Goal: Information Seeking & Learning: Learn about a topic

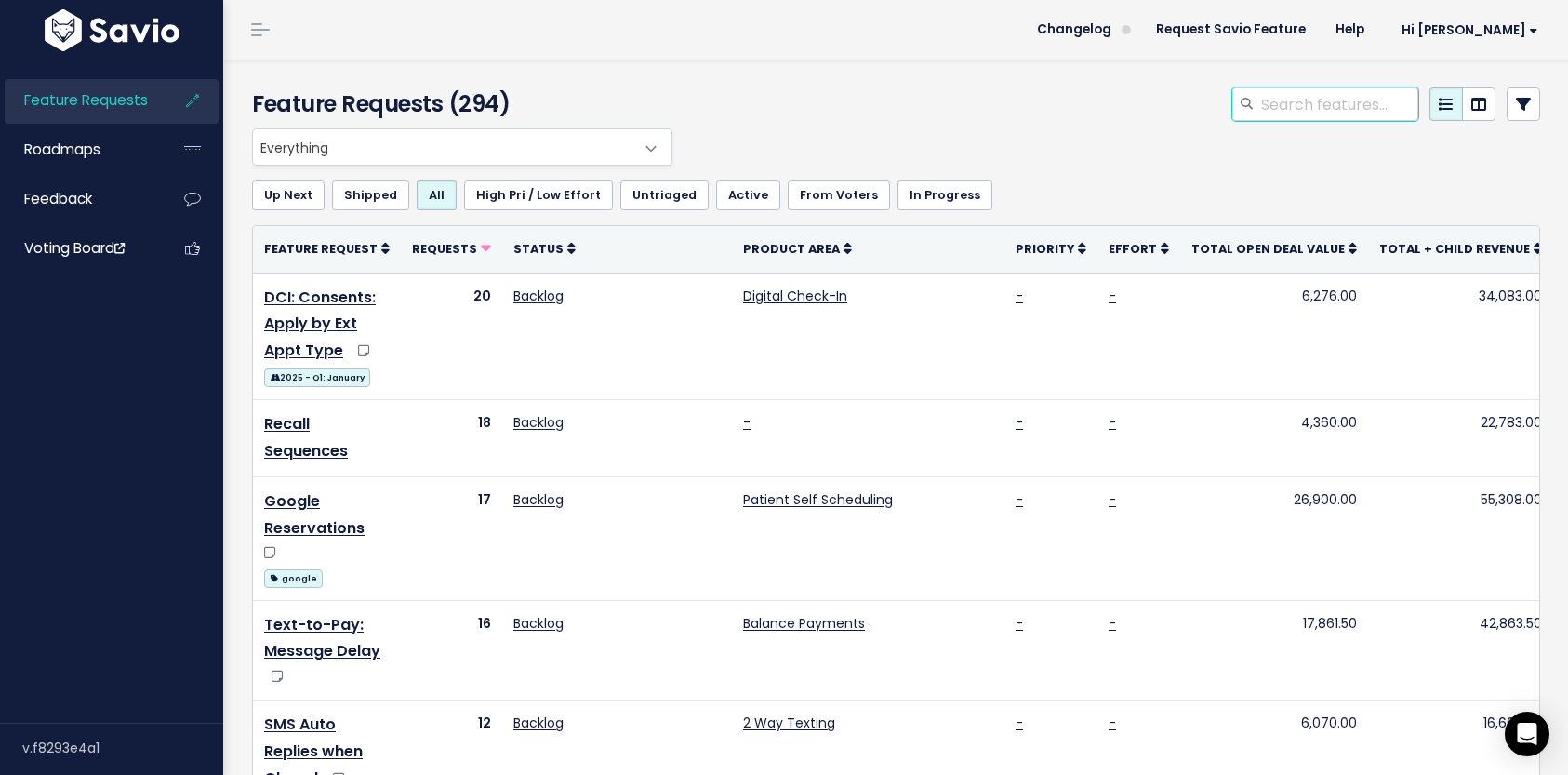
click at [1319, 101] on input "search" at bounding box center [1340, 104] width 159 height 33
type input "no show"
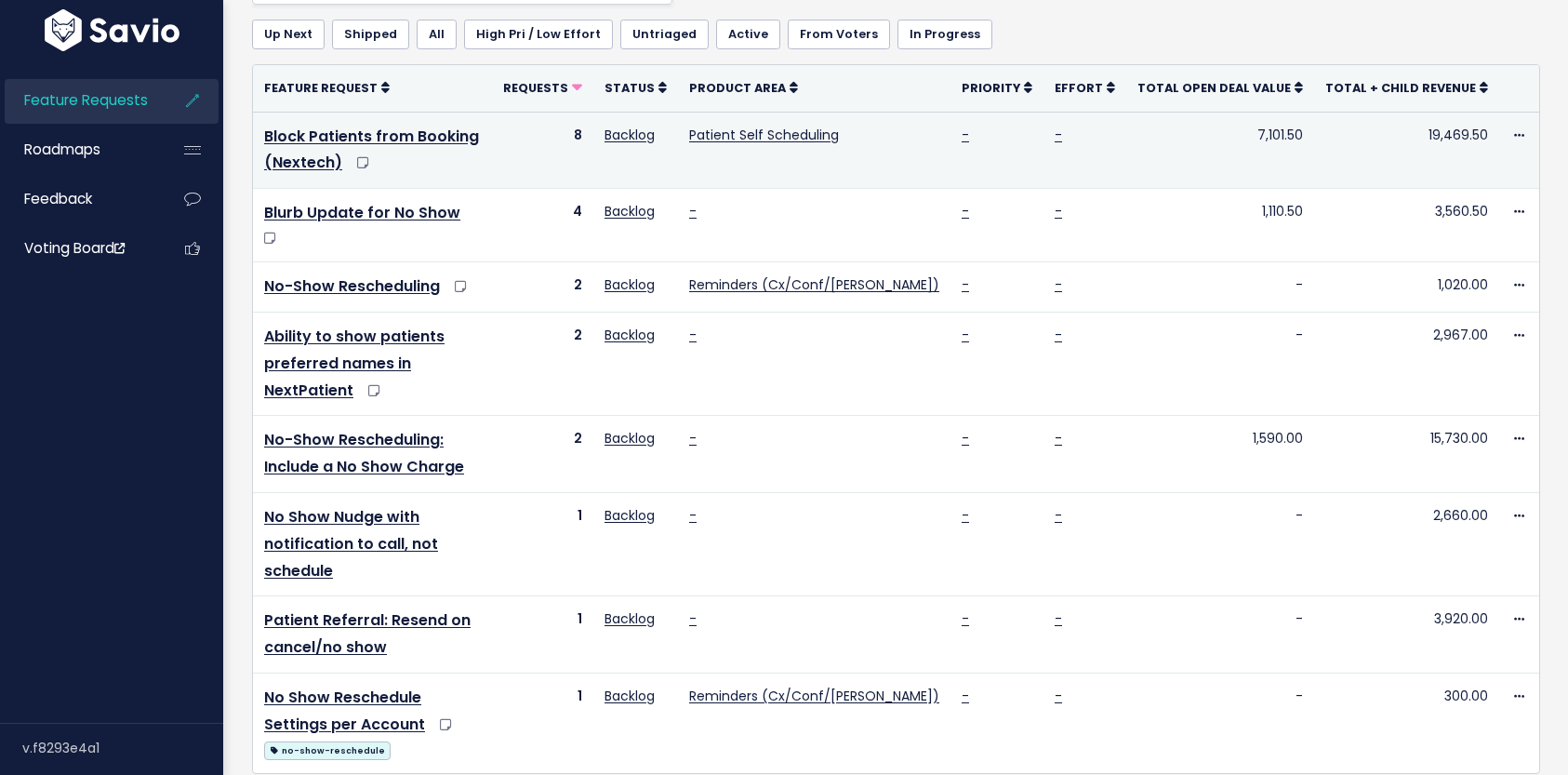
scroll to position [164, 0]
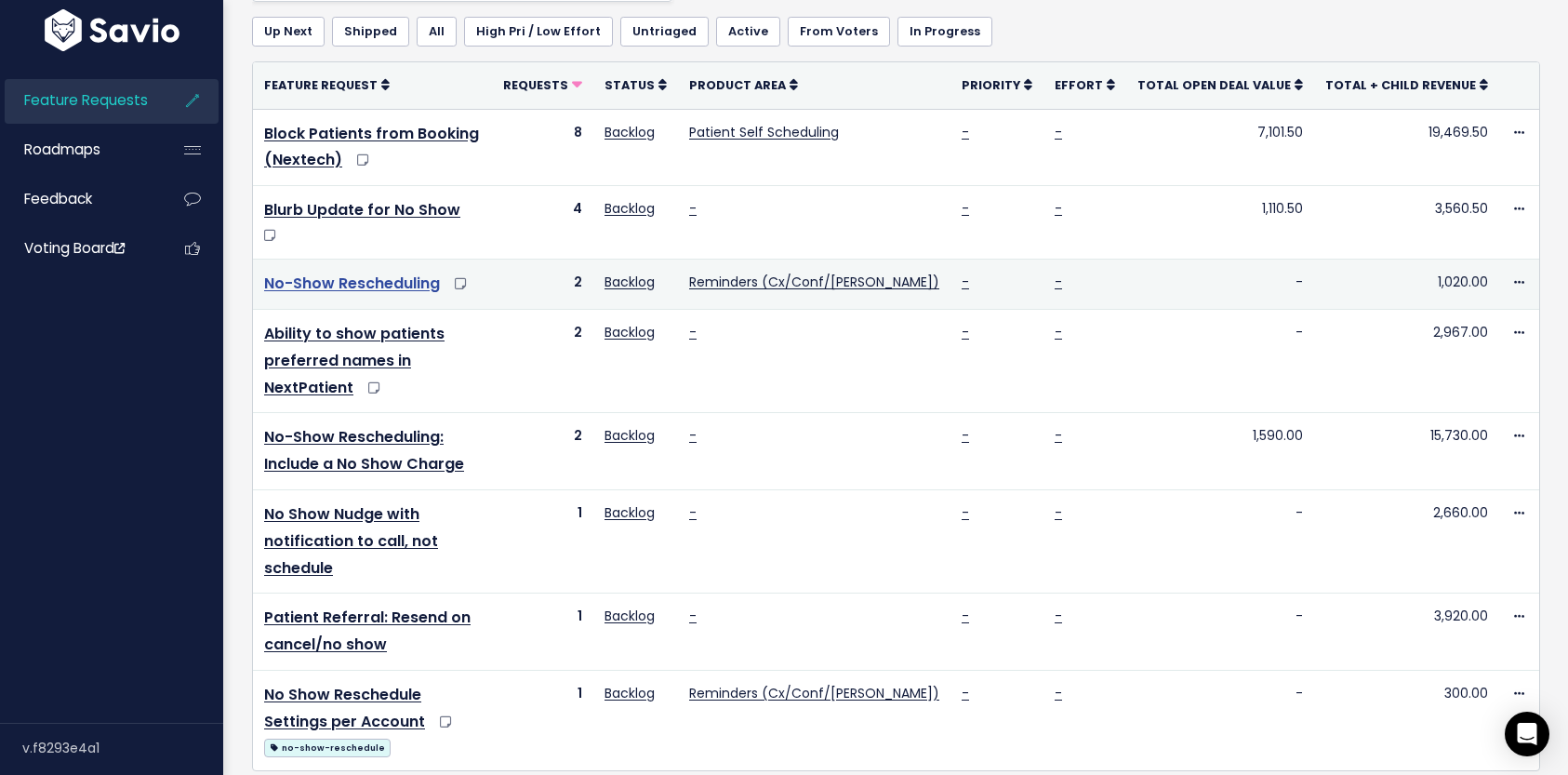
click at [387, 273] on link "No-Show Rescheduling" at bounding box center [352, 284] width 176 height 21
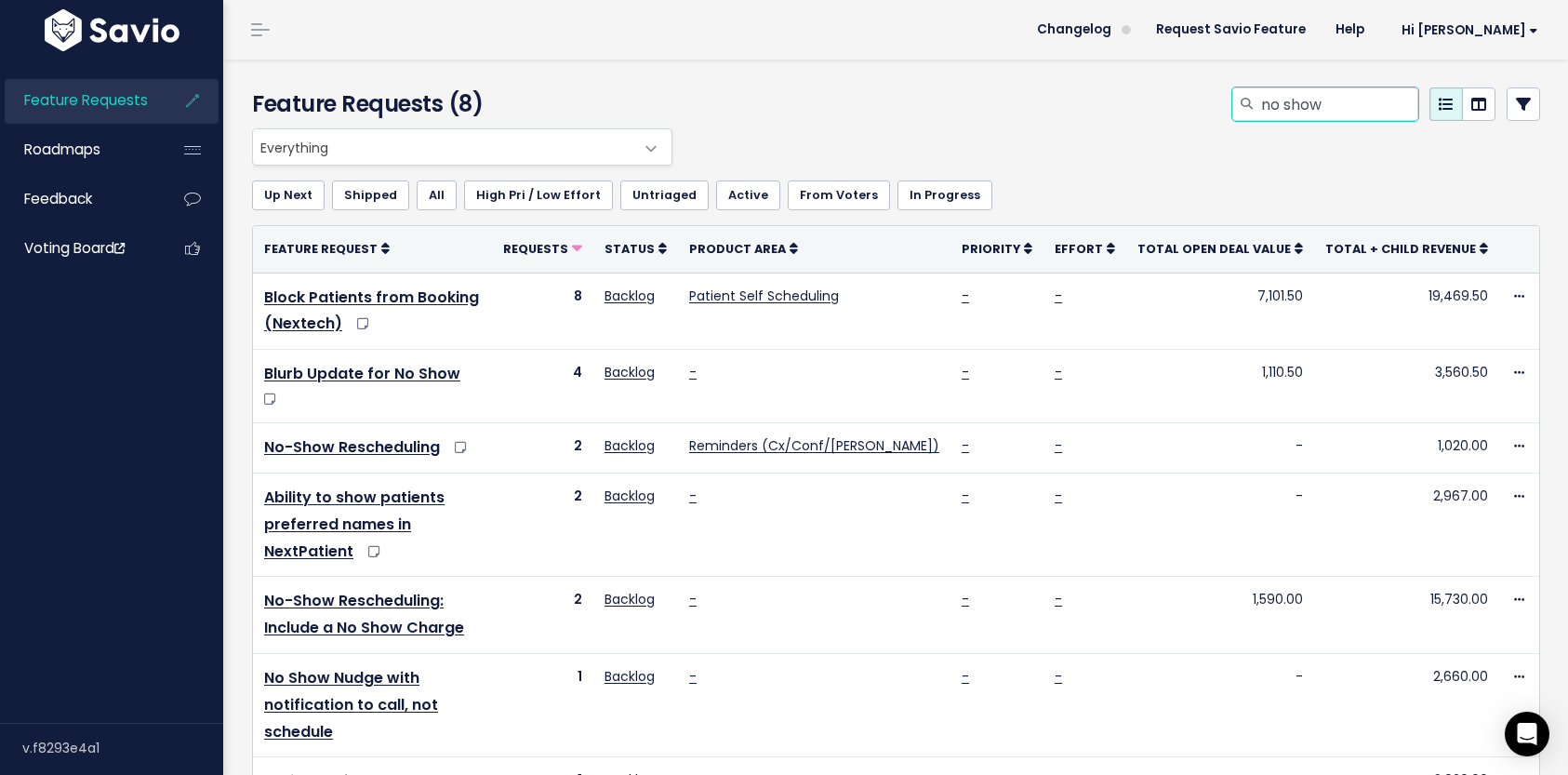
drag, startPoint x: 1346, startPoint y: 106, endPoint x: 1082, endPoint y: 95, distance: 264.2
click at [1083, 96] on div "no show" at bounding box center [1116, 108] width 878 height 41
type input "waitlist"
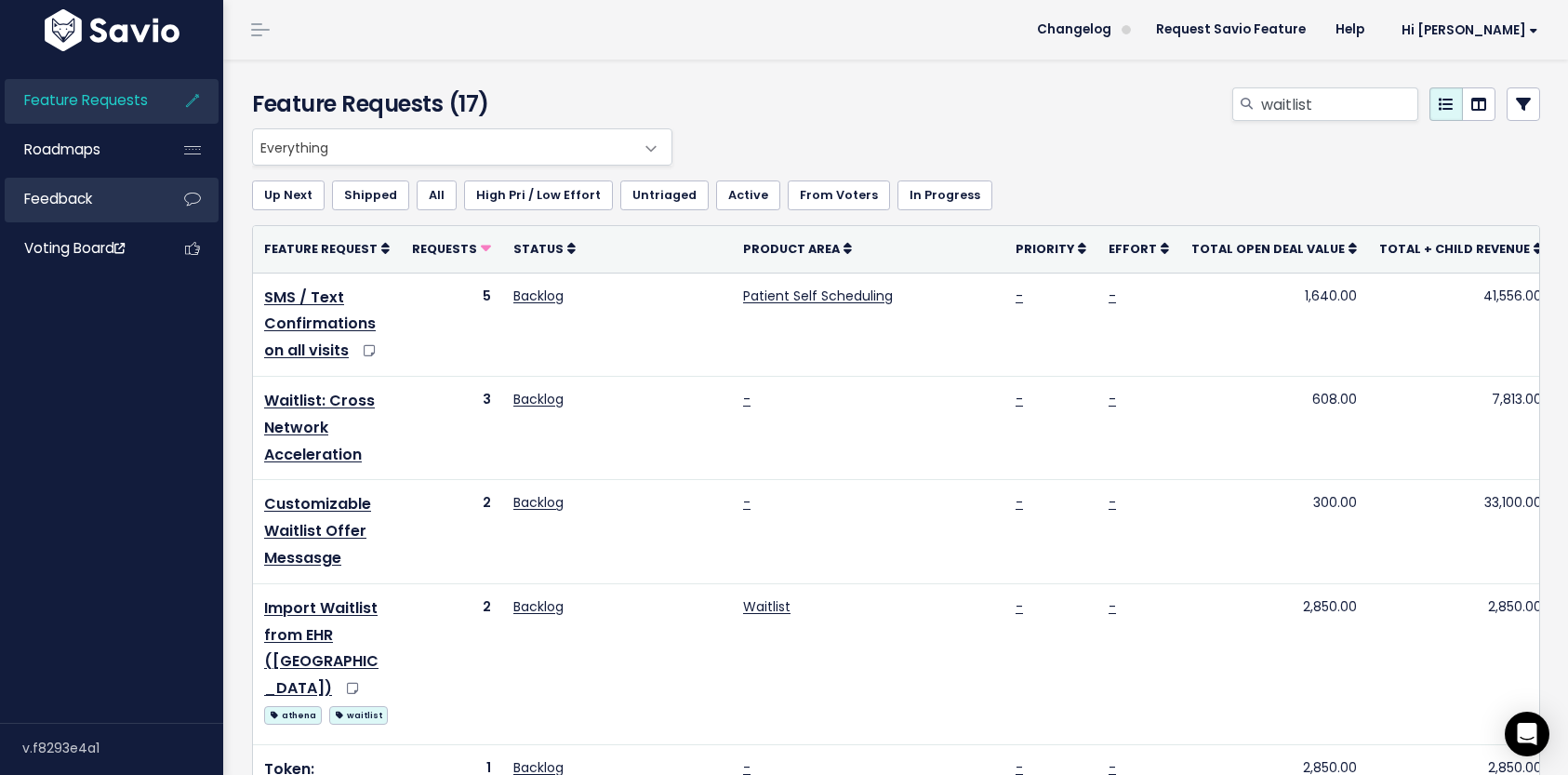
click at [91, 207] on span "Feedback" at bounding box center [58, 198] width 68 height 19
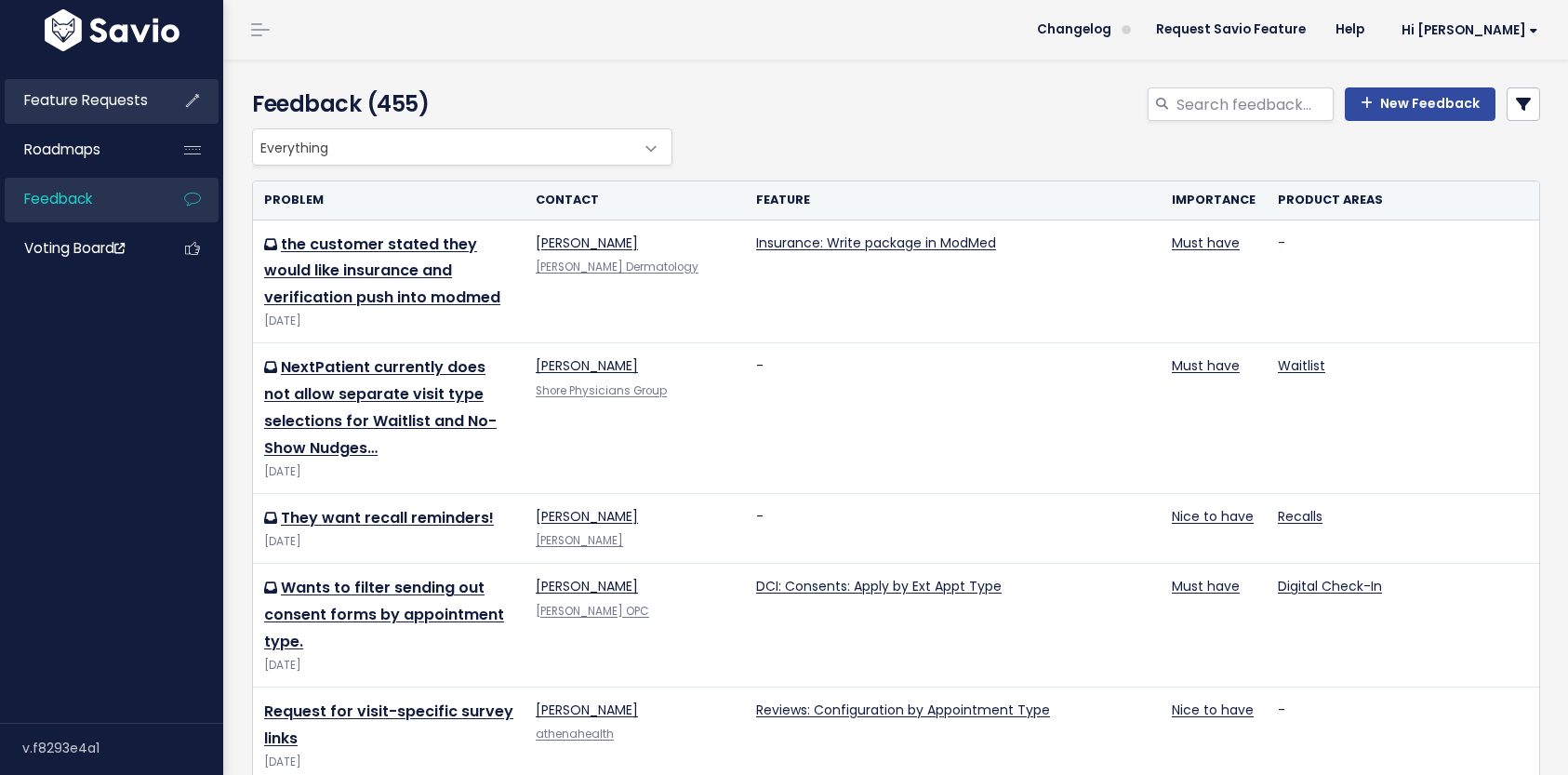
click at [104, 110] on span "Feature Requests" at bounding box center [85, 100] width 123 height 19
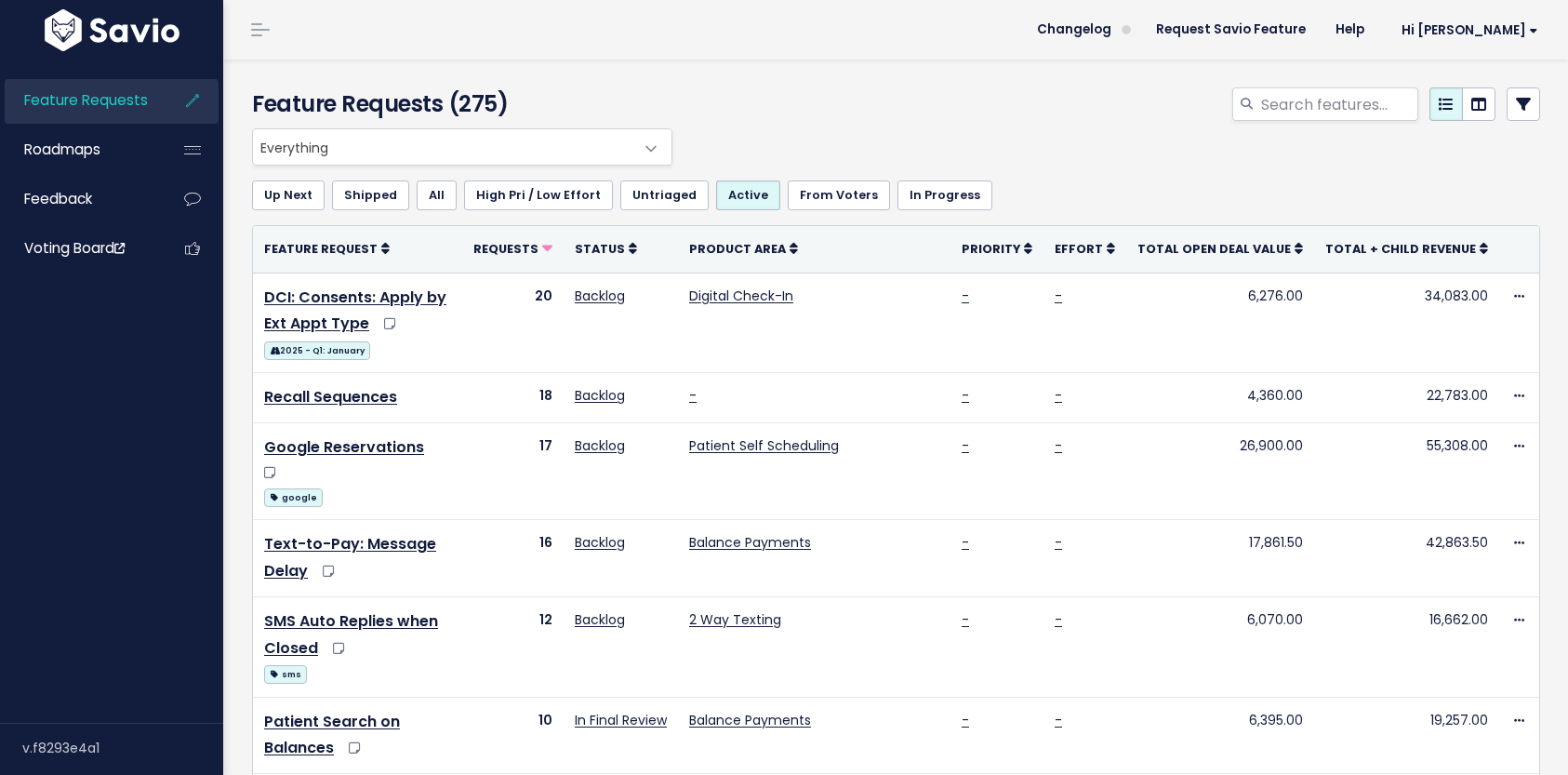
click at [509, 144] on span "Everything" at bounding box center [443, 147] width 382 height 35
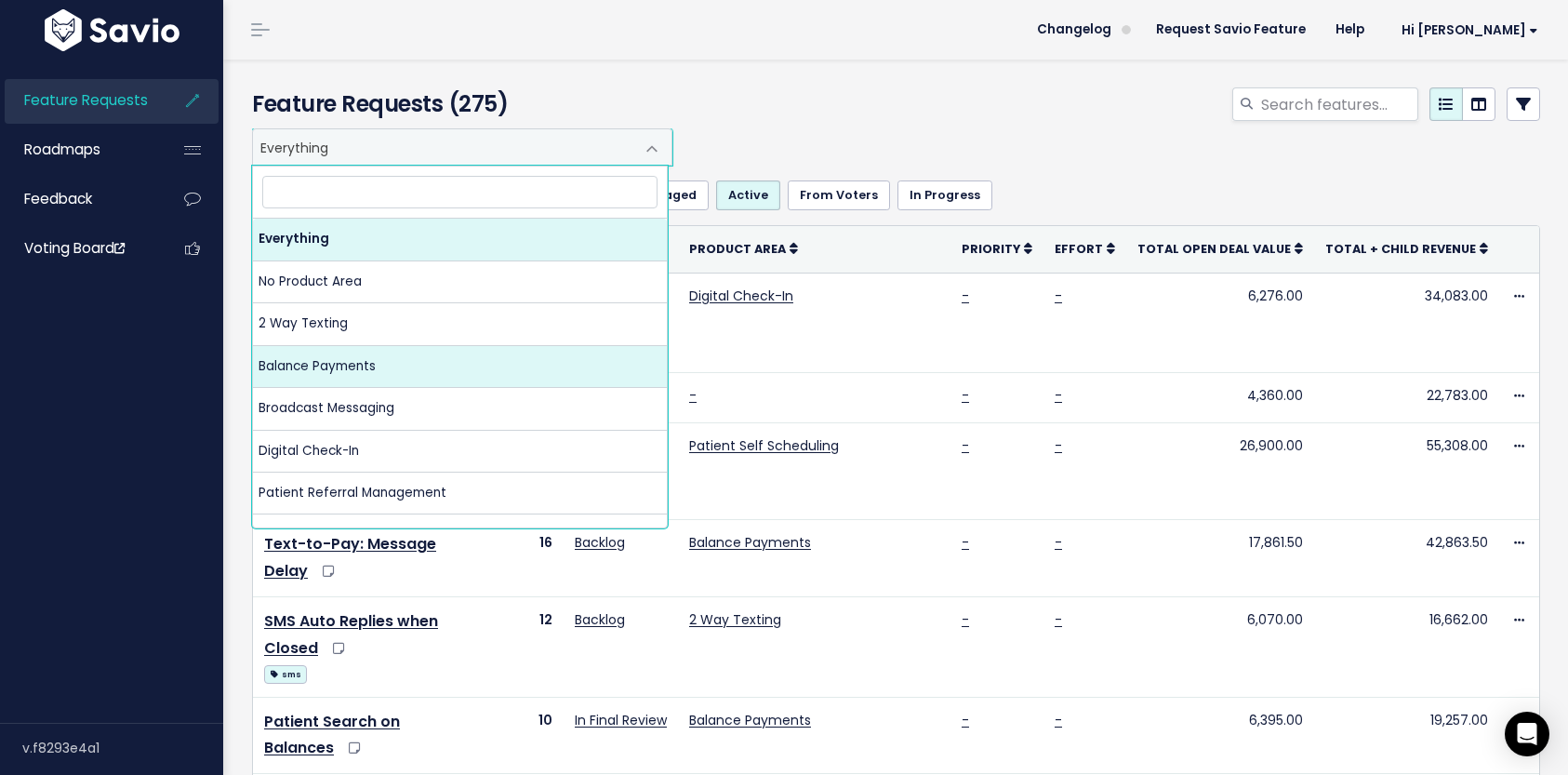
scroll to position [240, 0]
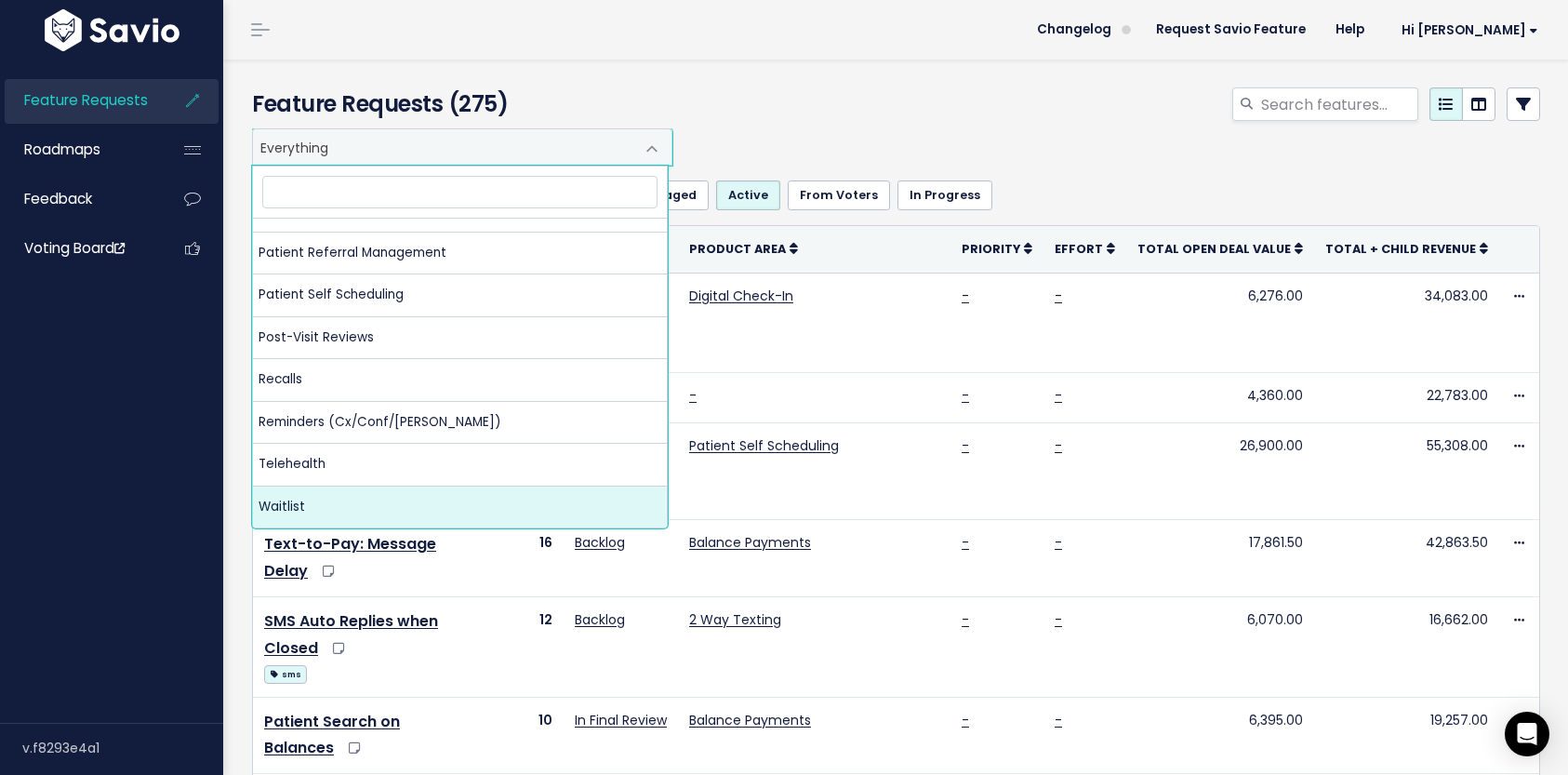
select select "NP:WAITLIST"
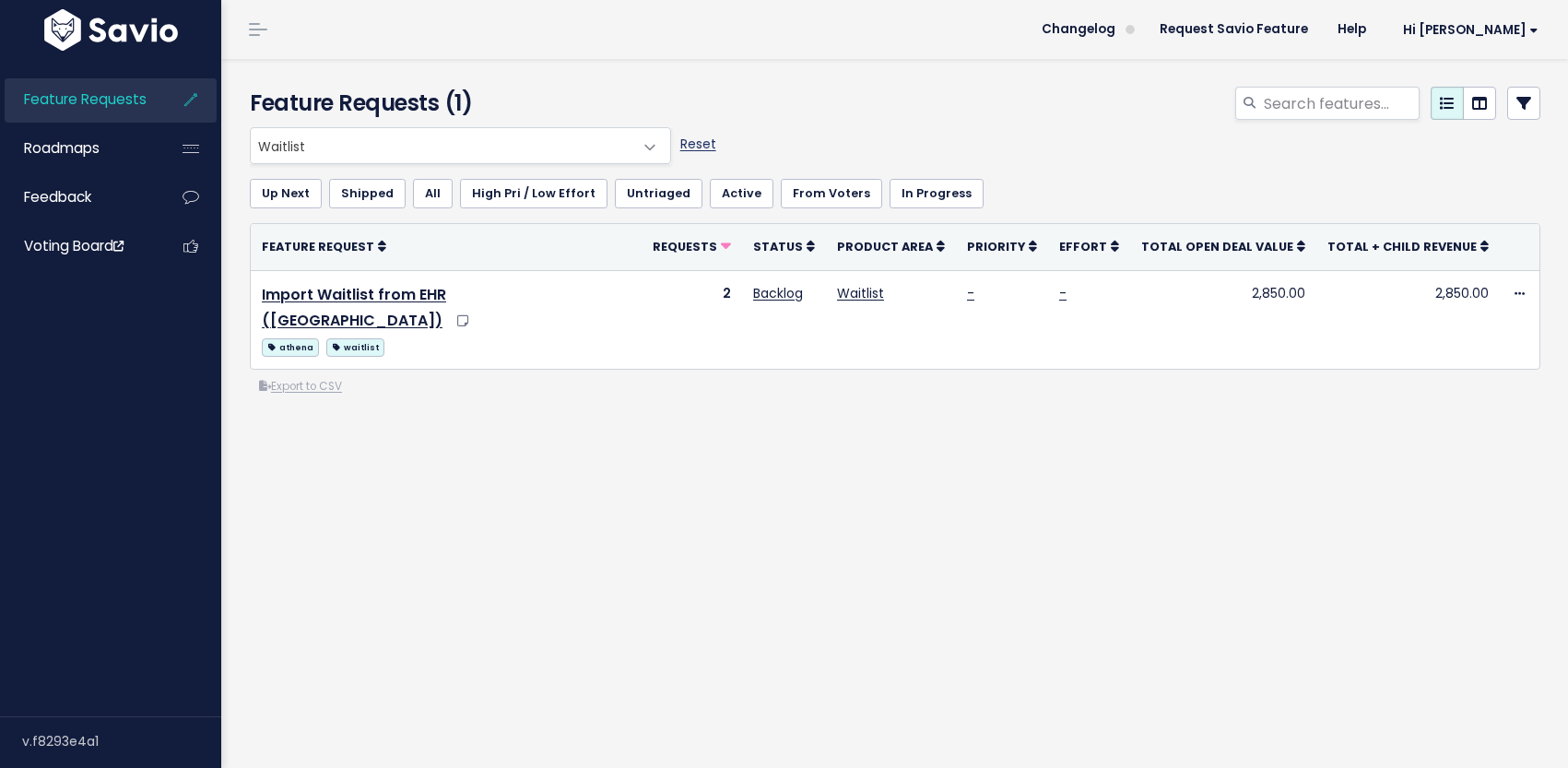
click at [698, 141] on link "Reset" at bounding box center [698, 143] width 36 height 18
select select ":"
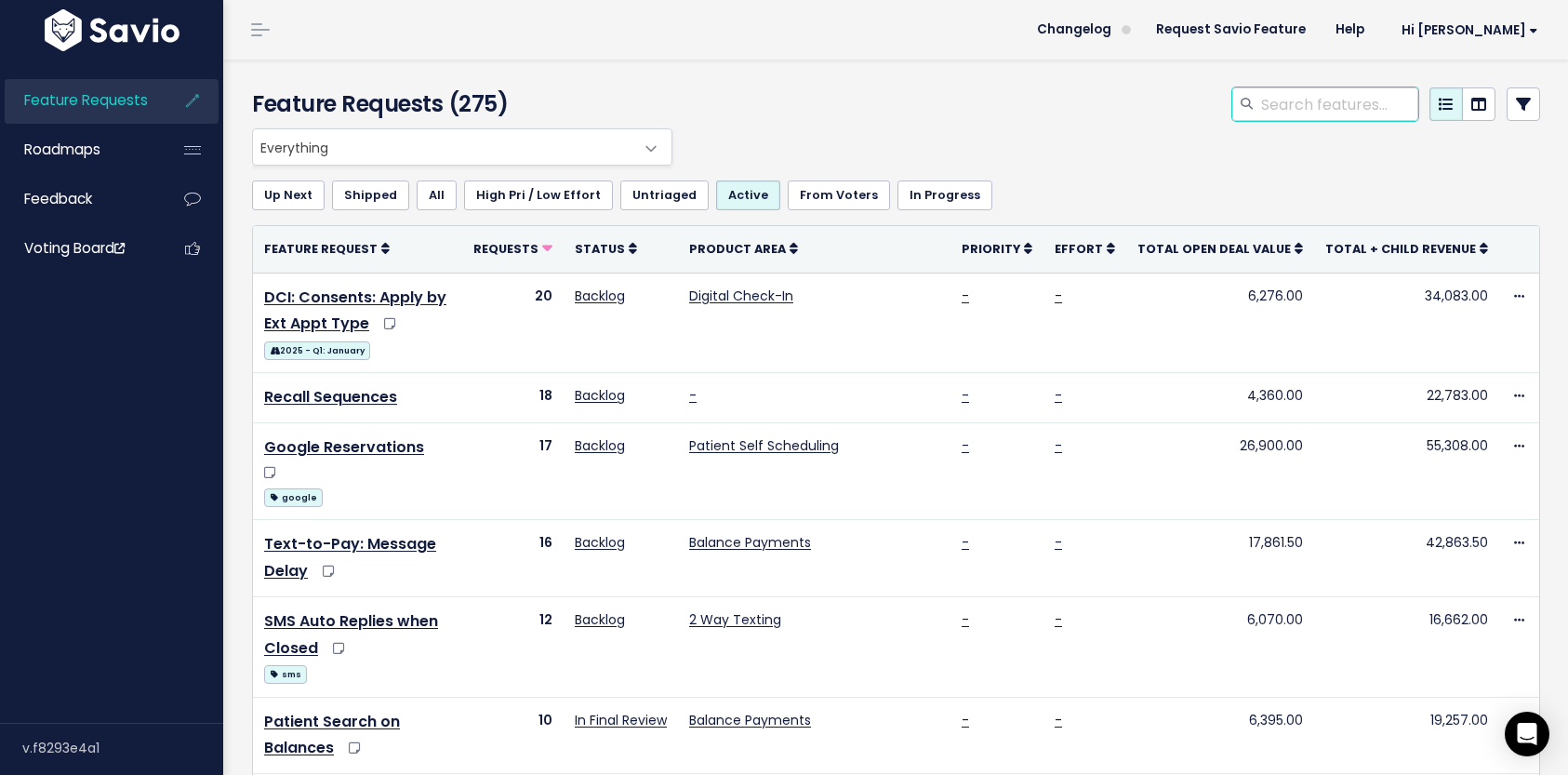
click at [1299, 117] on input "search" at bounding box center [1340, 104] width 159 height 33
click at [1527, 102] on div at bounding box center [1116, 108] width 878 height 41
click at [1517, 102] on icon at bounding box center [1523, 104] width 15 height 15
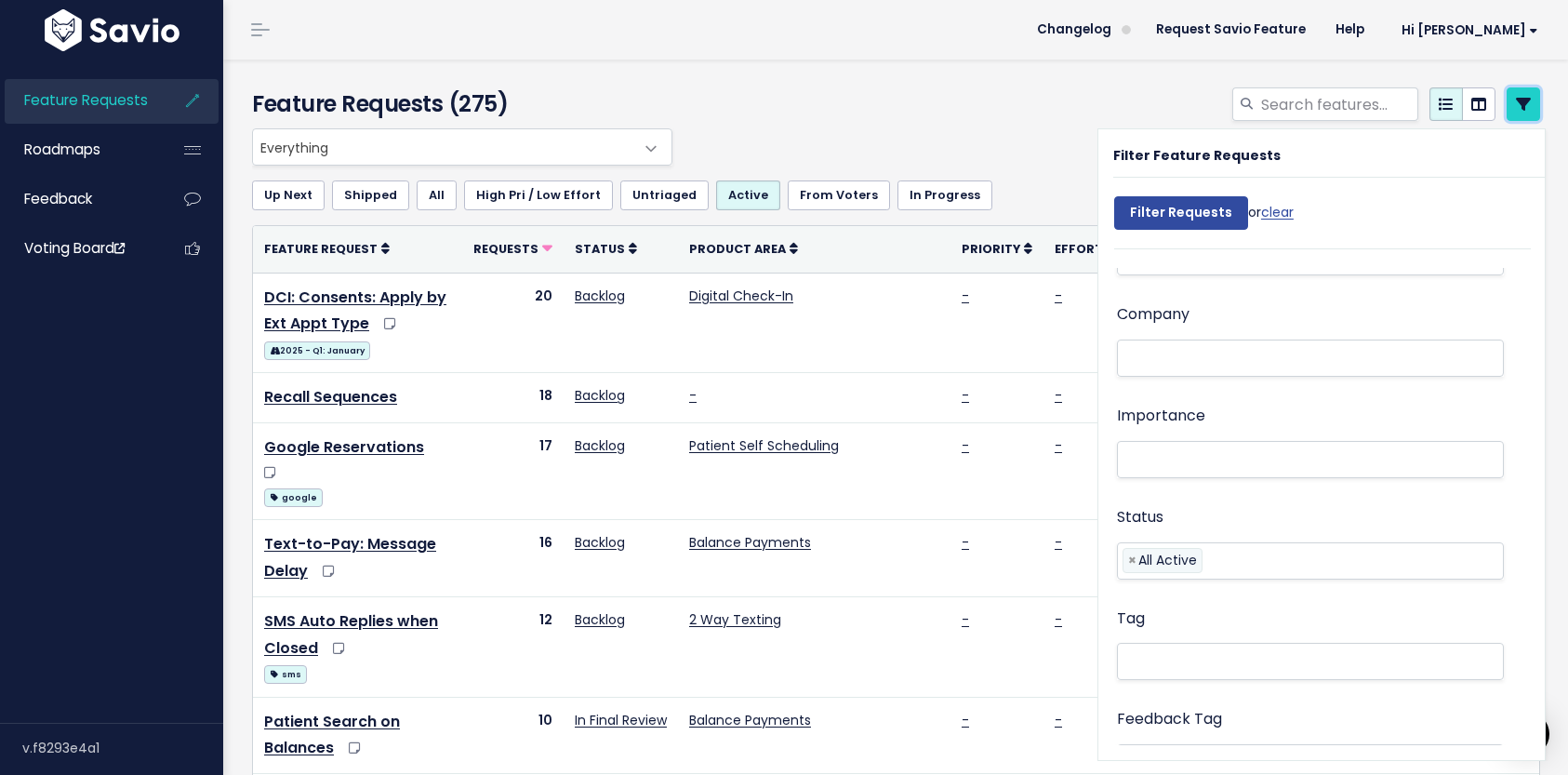
scroll to position [190, 0]
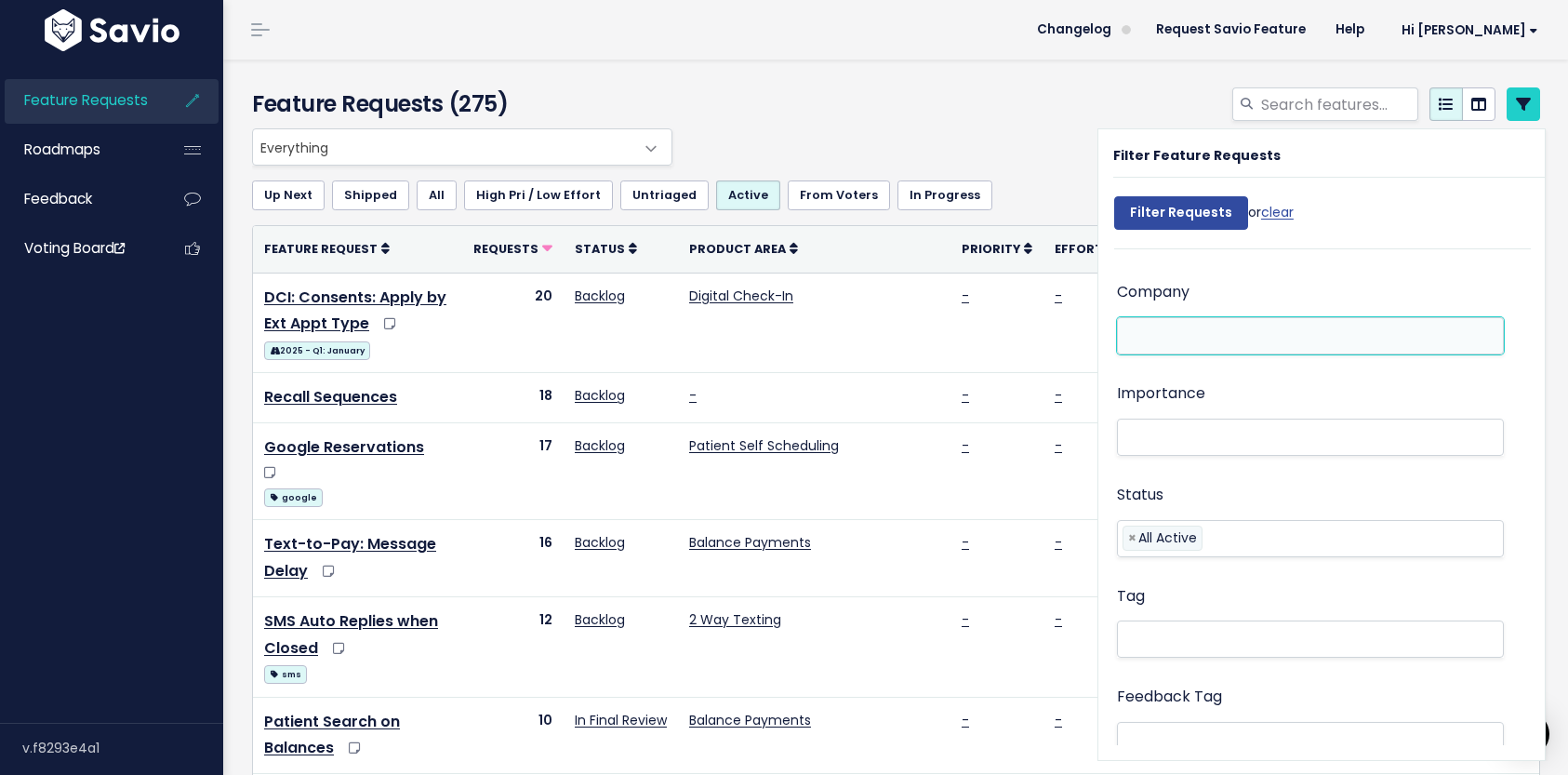
click at [1220, 340] on li at bounding box center [1307, 336] width 367 height 19
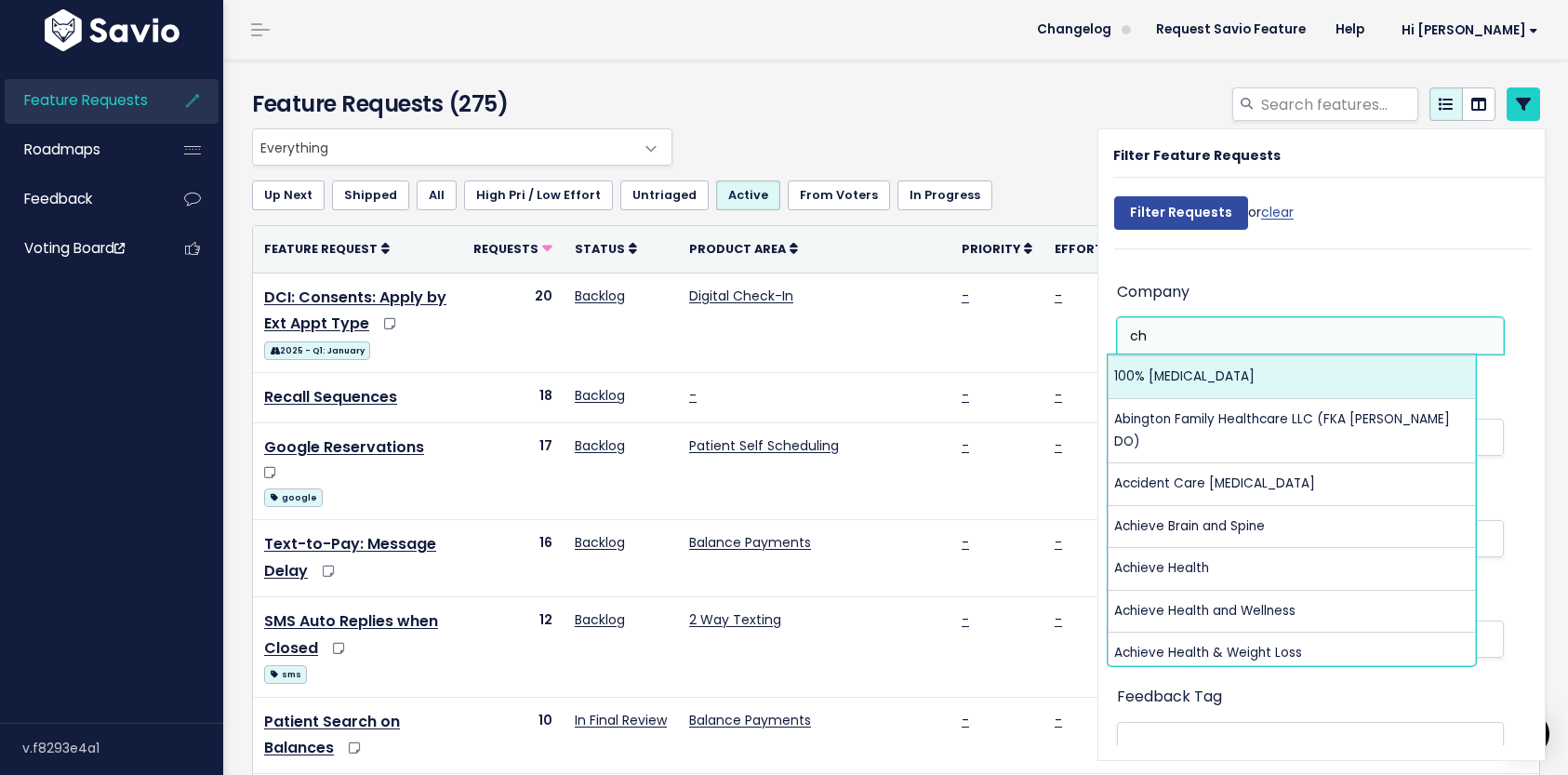
type input "c"
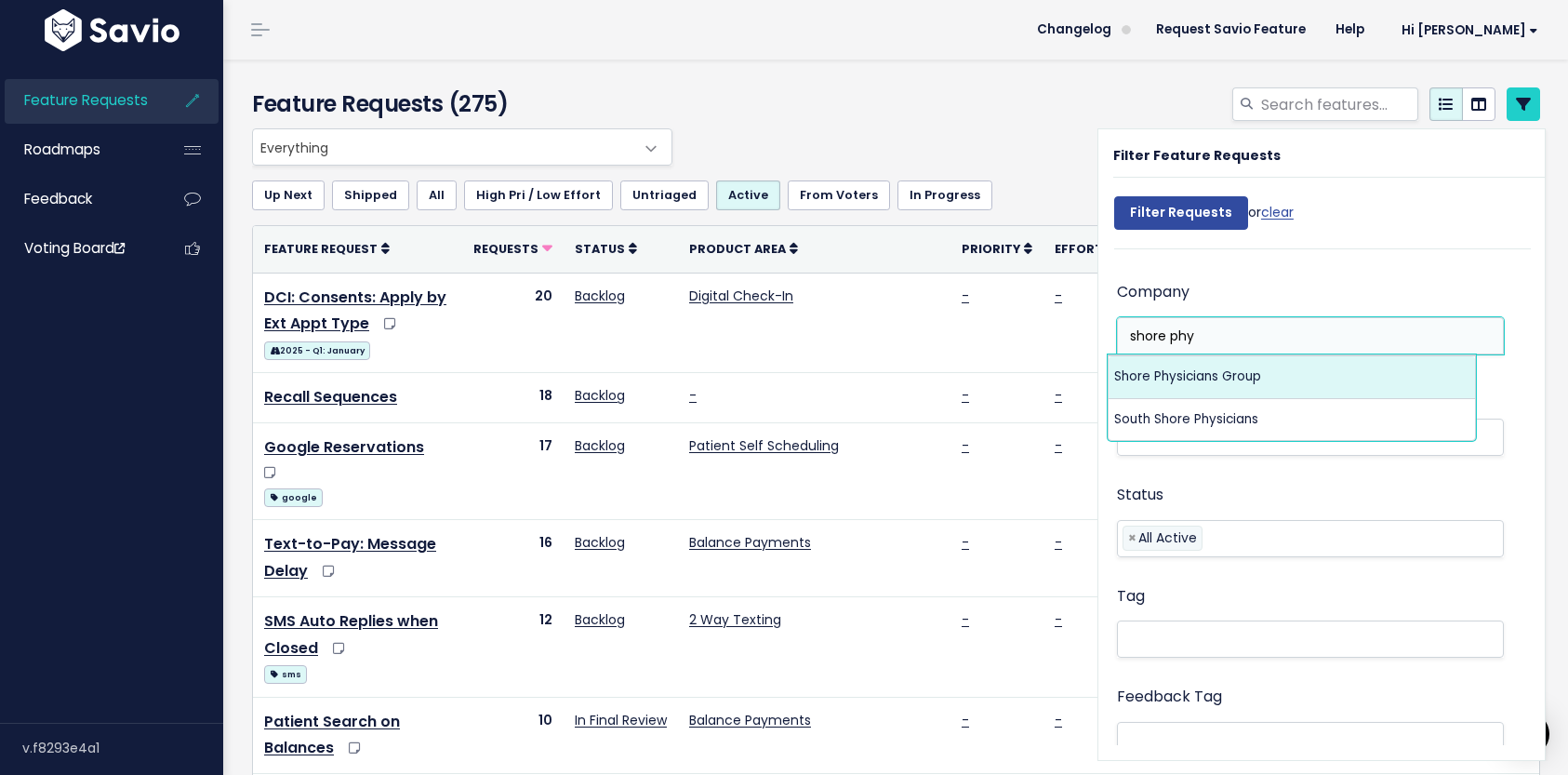
type input "shore phy"
select select "14997148"
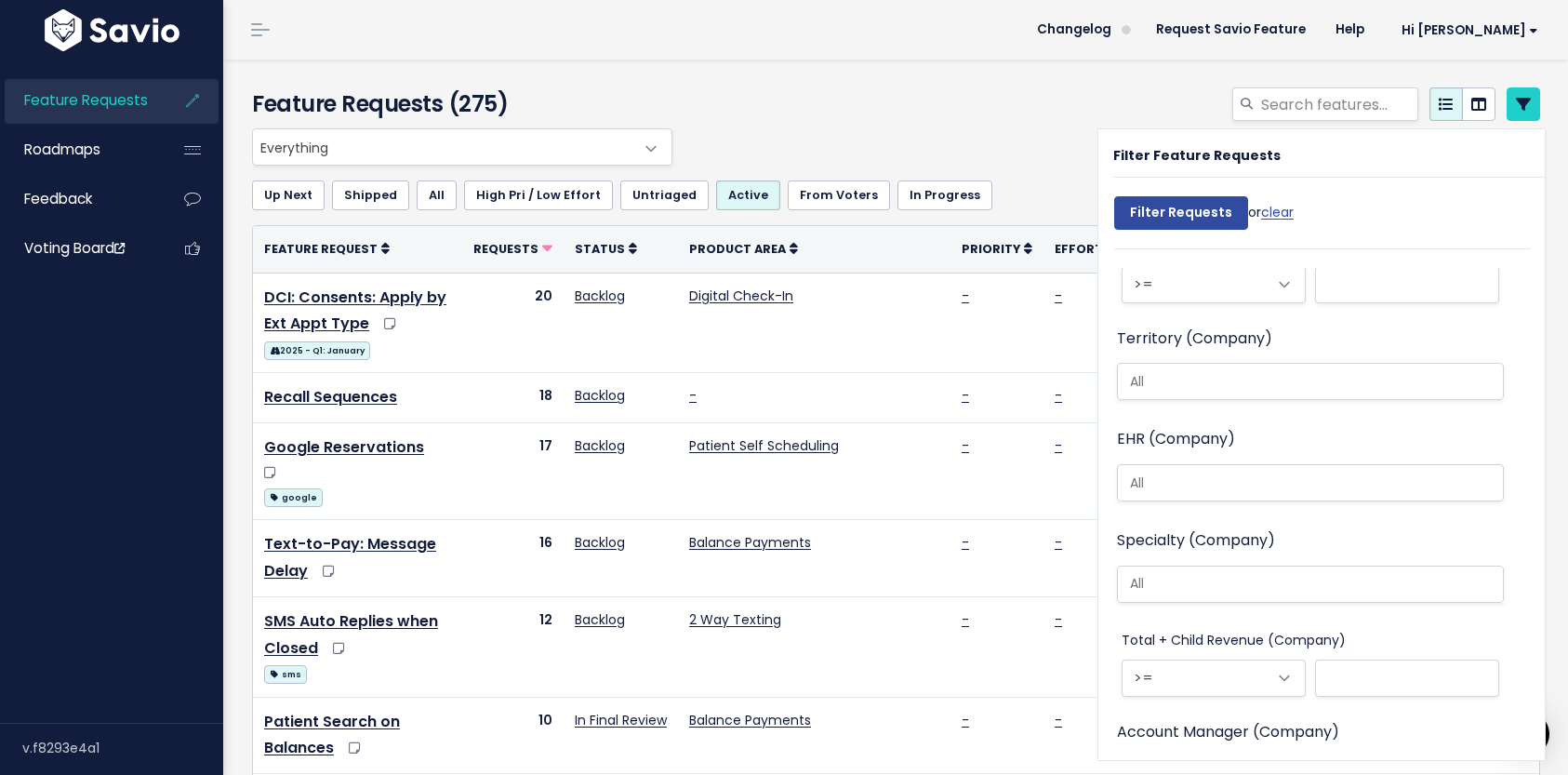
scroll to position [2302, 0]
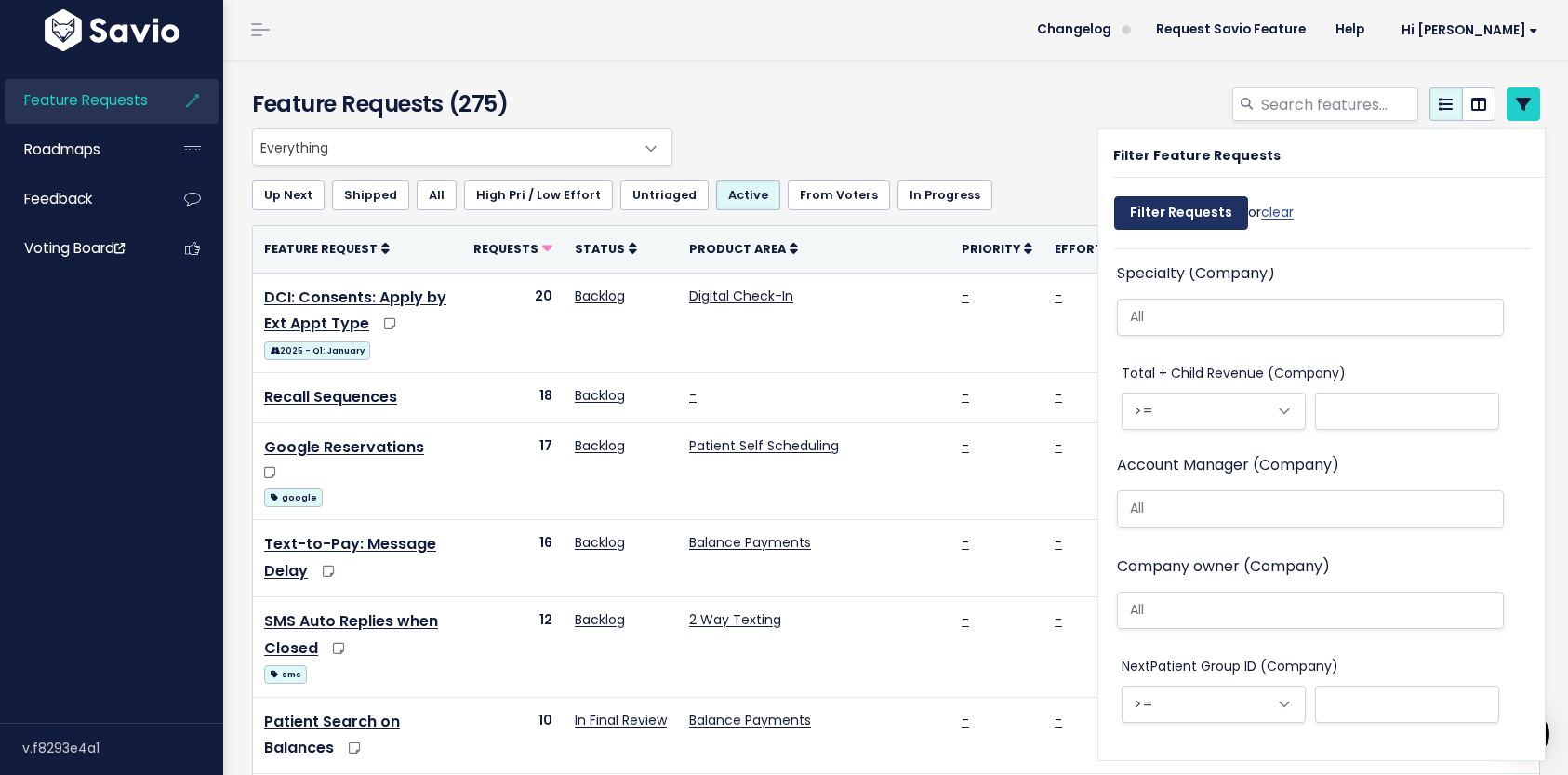
click at [1175, 208] on input "Filter Requests" at bounding box center [1181, 213] width 134 height 33
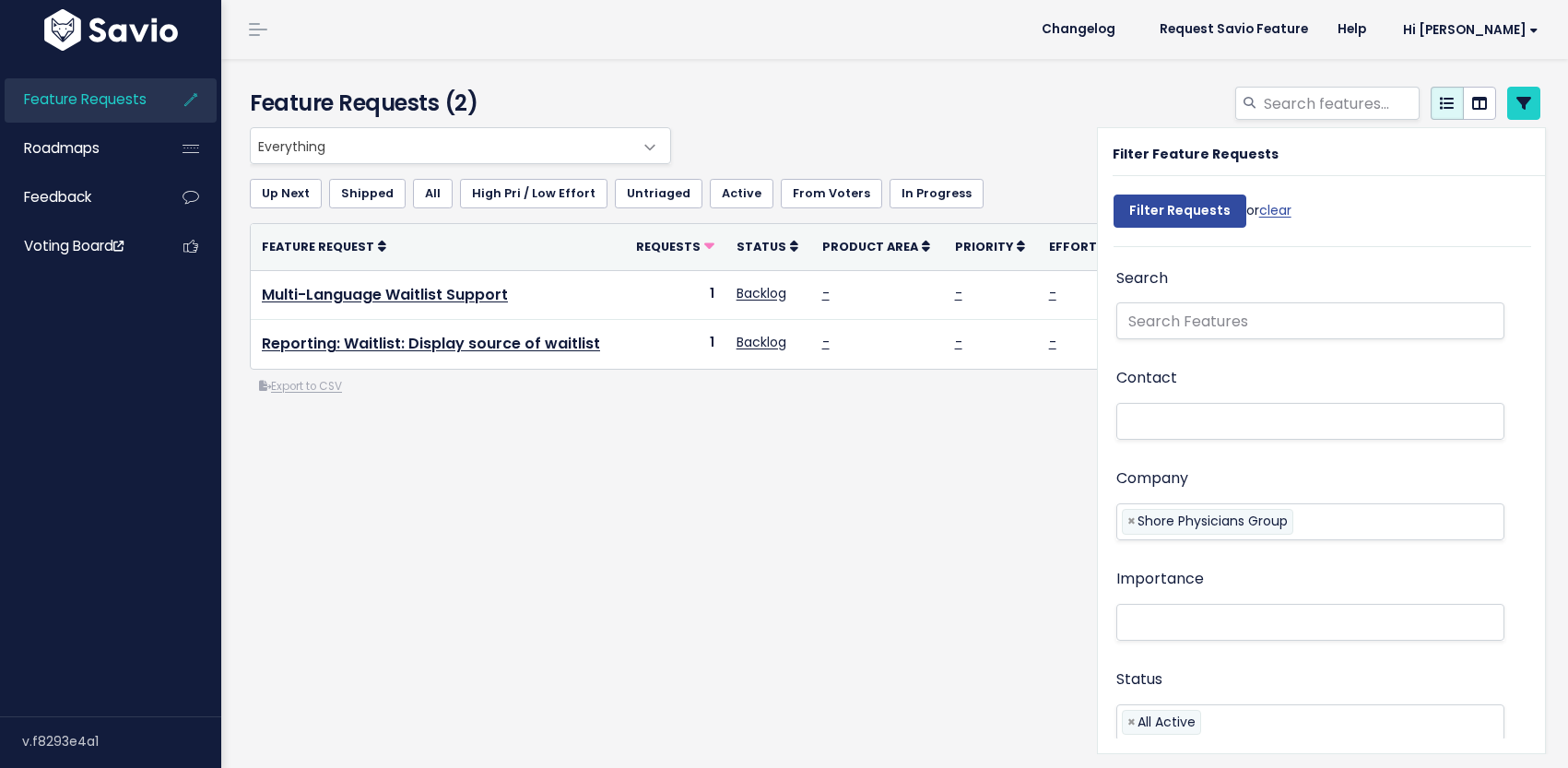
select select
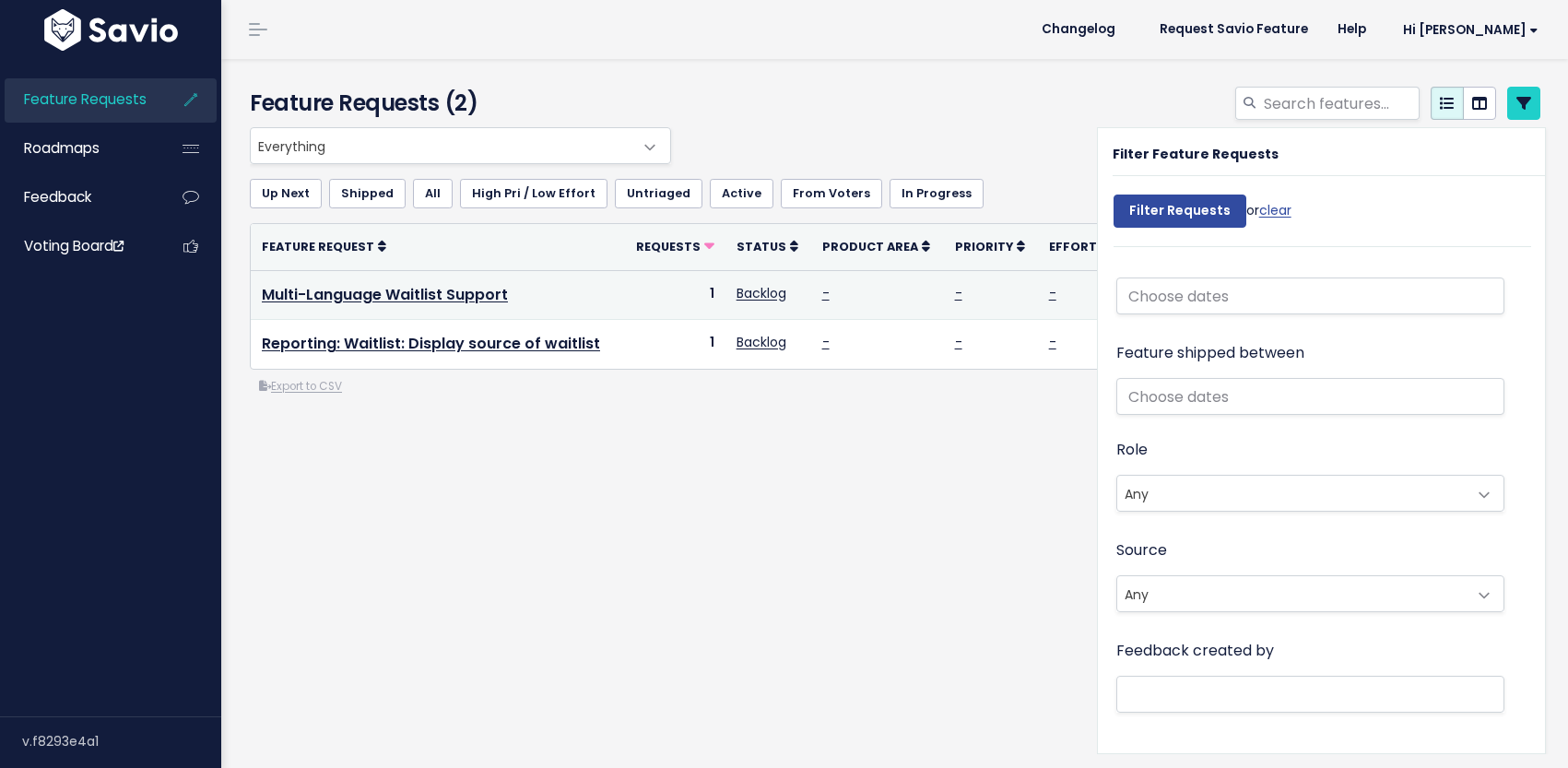
select select
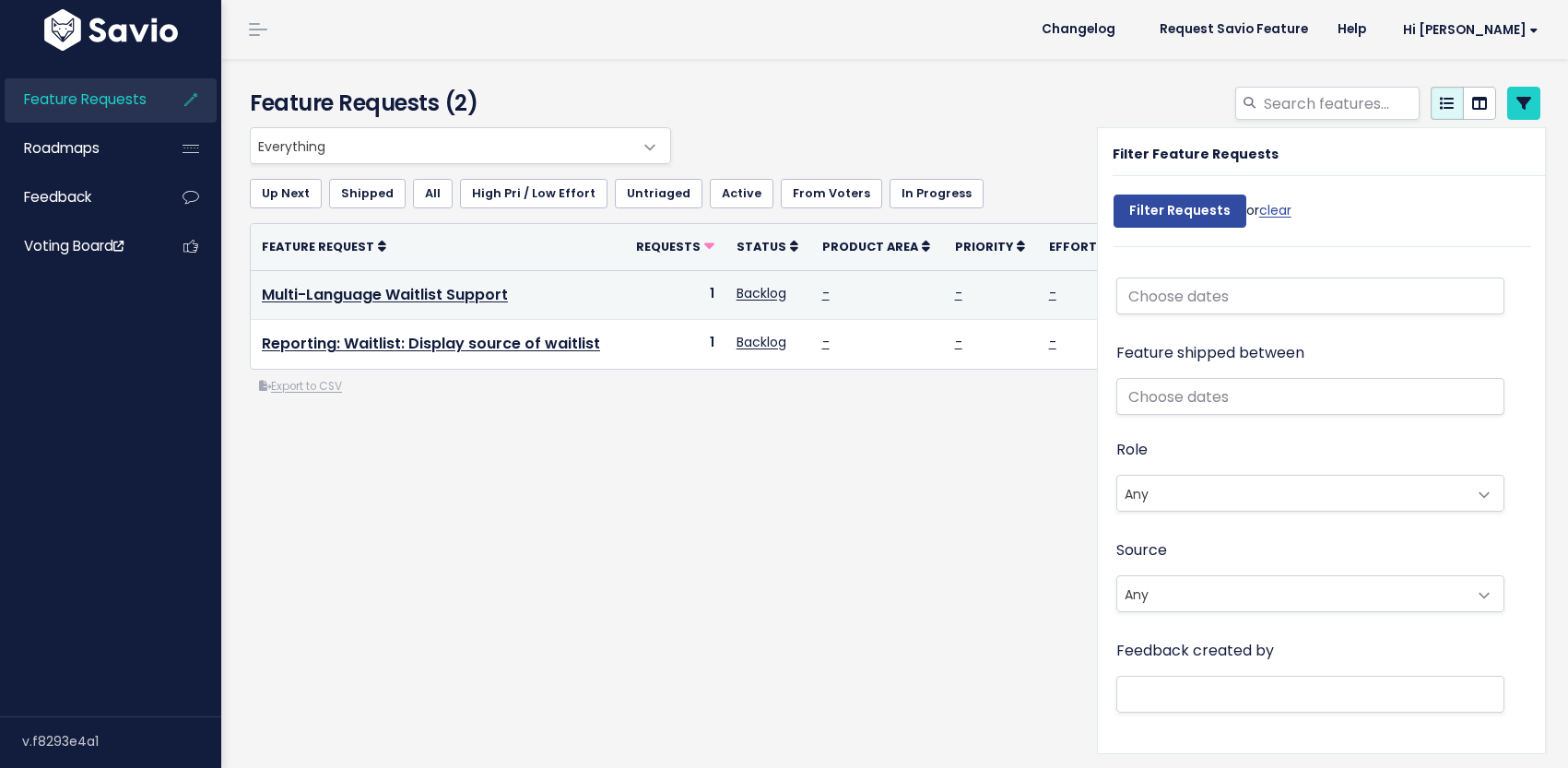
select select
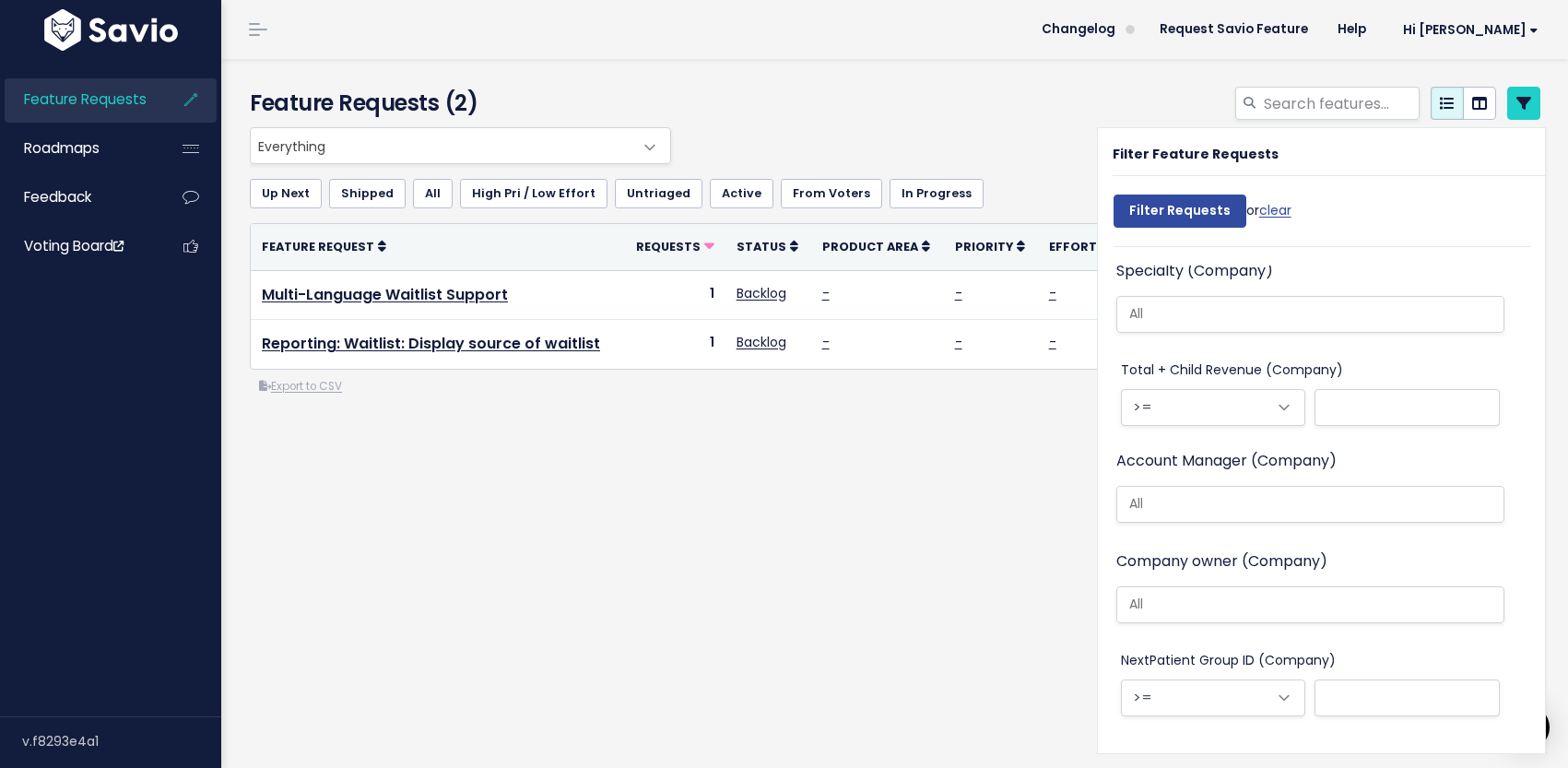
click at [439, 167] on div "Up Next Shipped All High Pri / Low Effort Untriaged Active From Voters In Progr…" at bounding box center [895, 192] width 1291 height 59
click at [55, 109] on span "Feature Requests" at bounding box center [85, 99] width 122 height 19
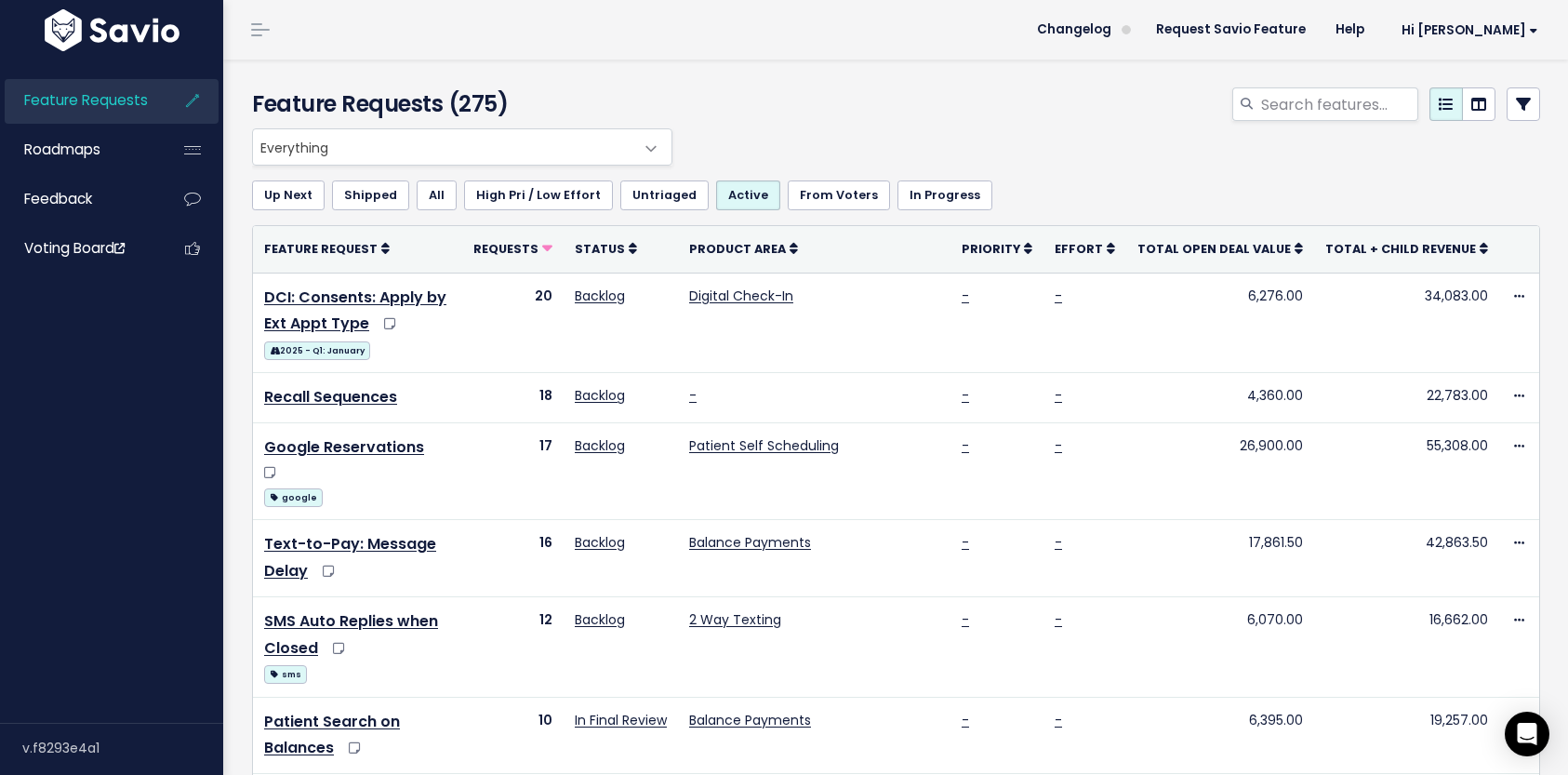
click at [1517, 101] on icon at bounding box center [1523, 104] width 15 height 15
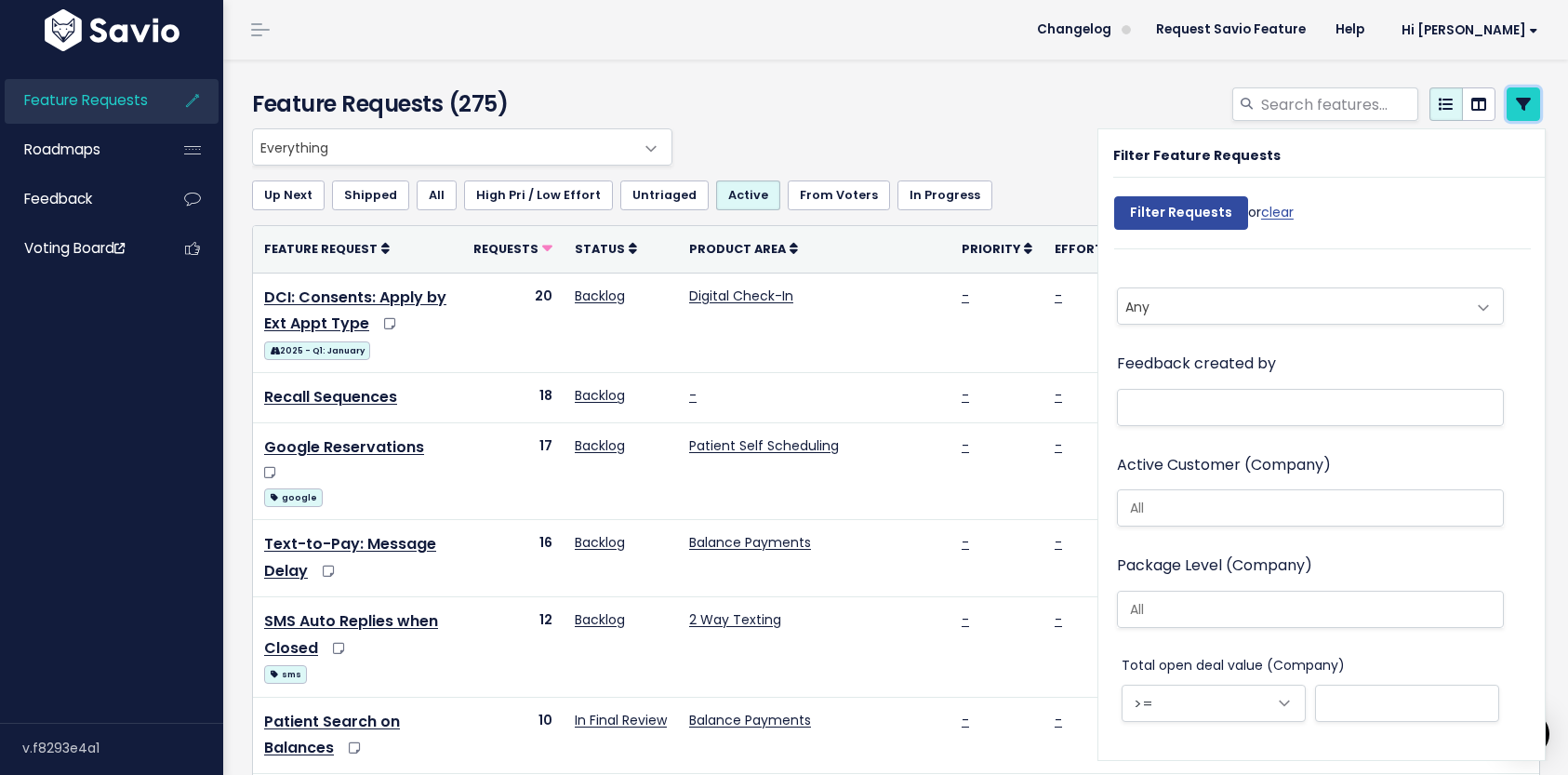
scroll to position [1524, 0]
click at [1194, 395] on li at bounding box center [1307, 404] width 367 height 23
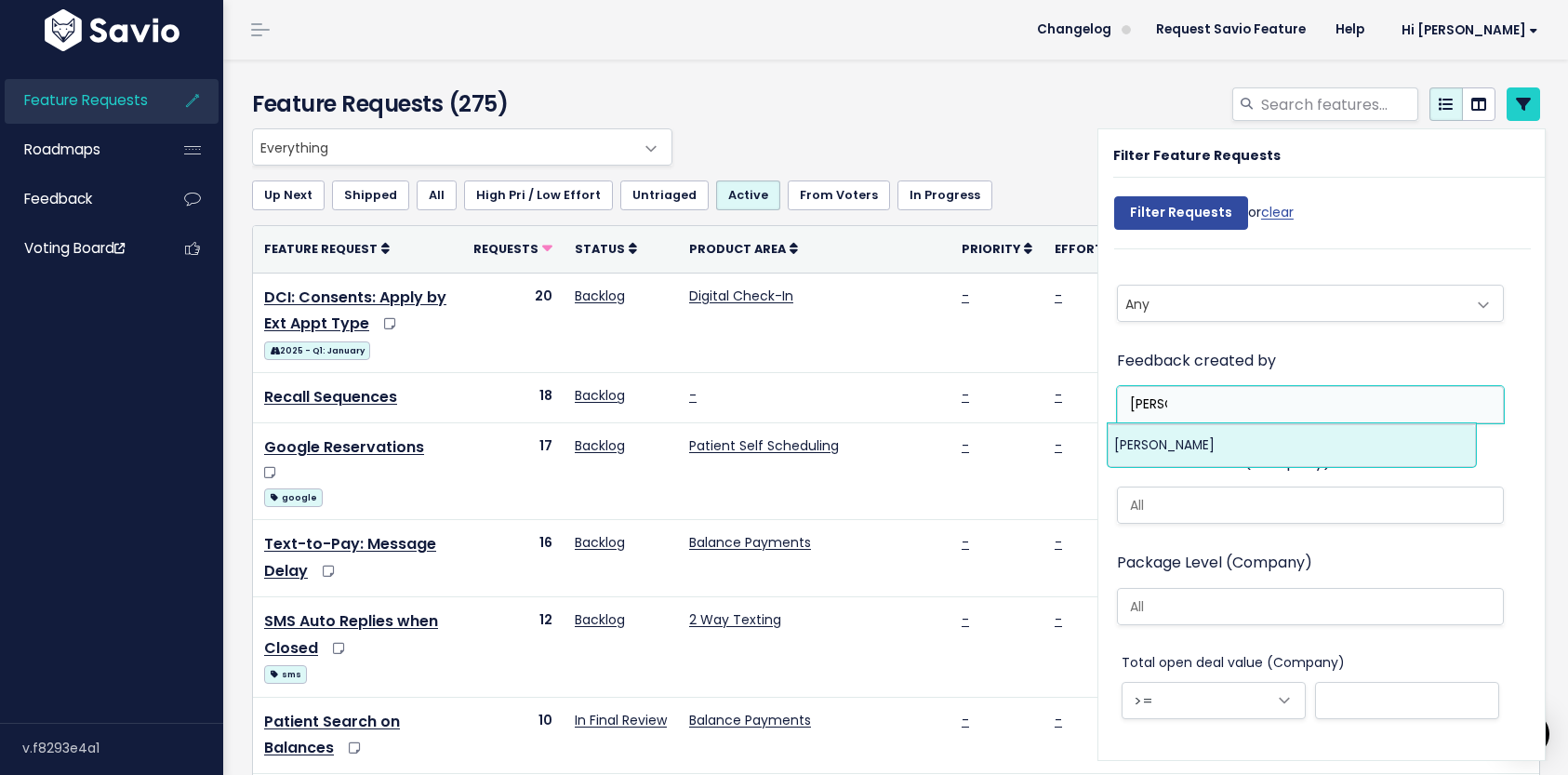
type input "[PERSON_NAME]"
select select "8971"
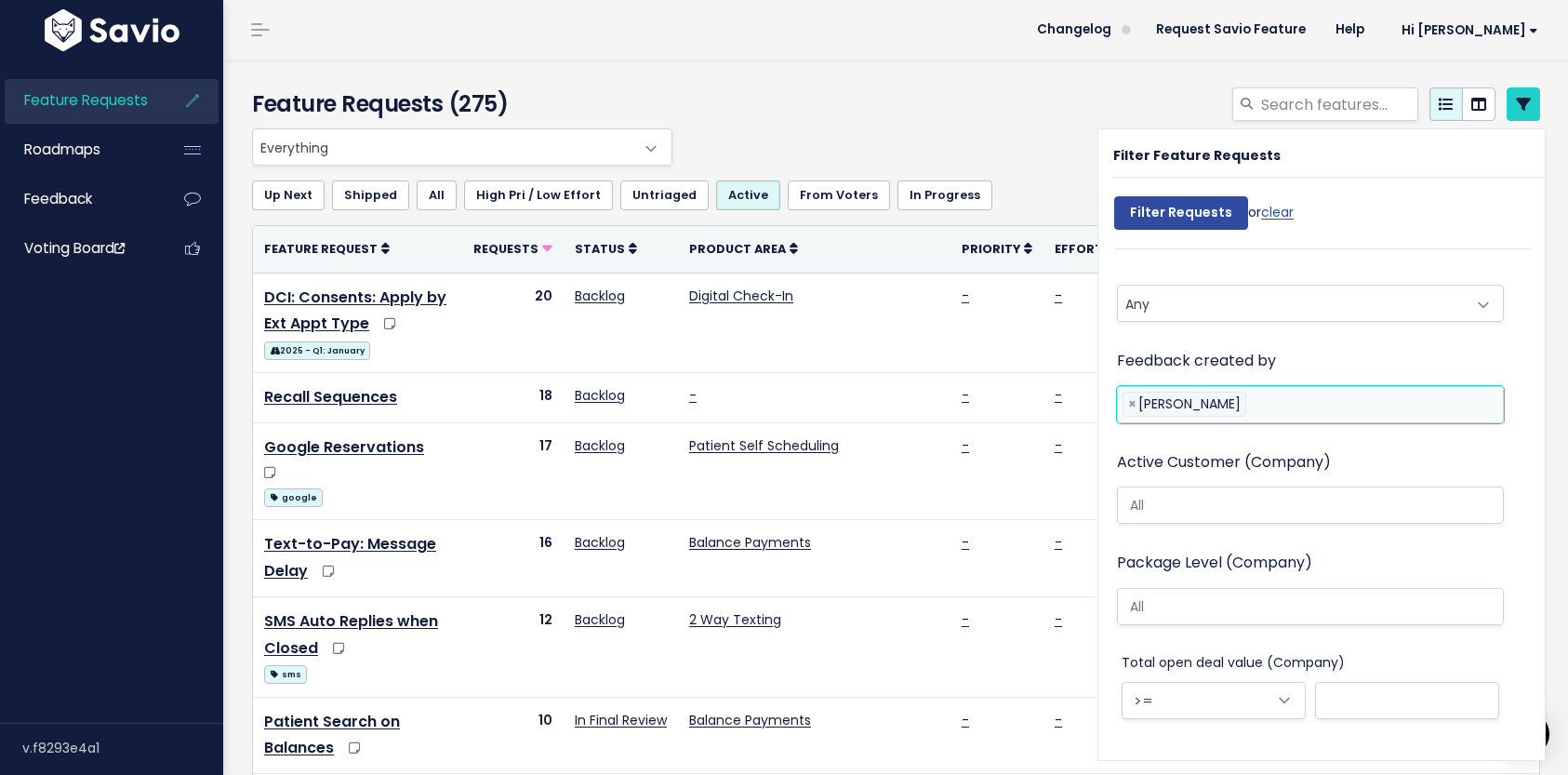
scroll to position [714, 0]
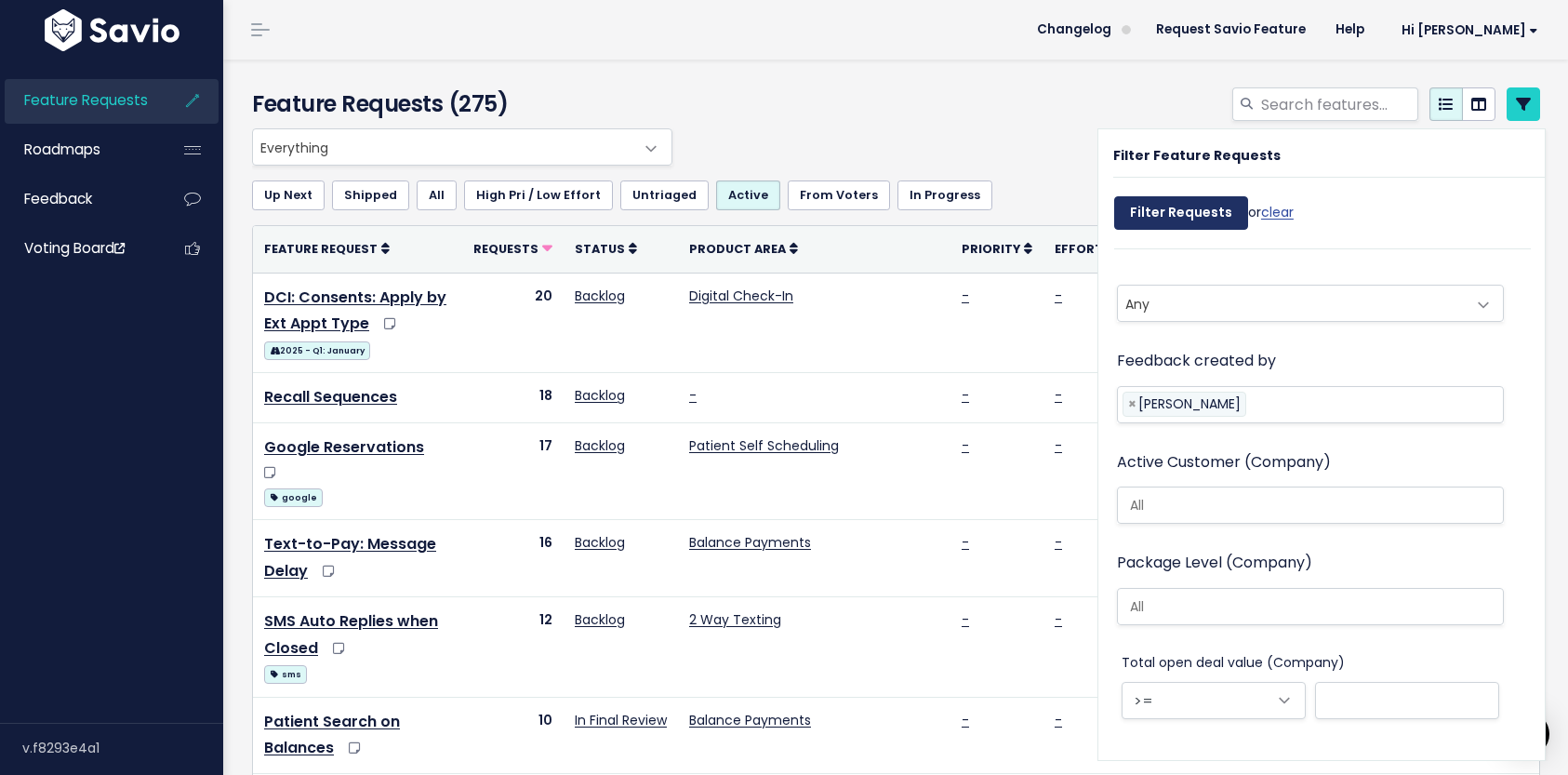
click at [1159, 212] on input "Filter Requests" at bounding box center [1181, 213] width 134 height 33
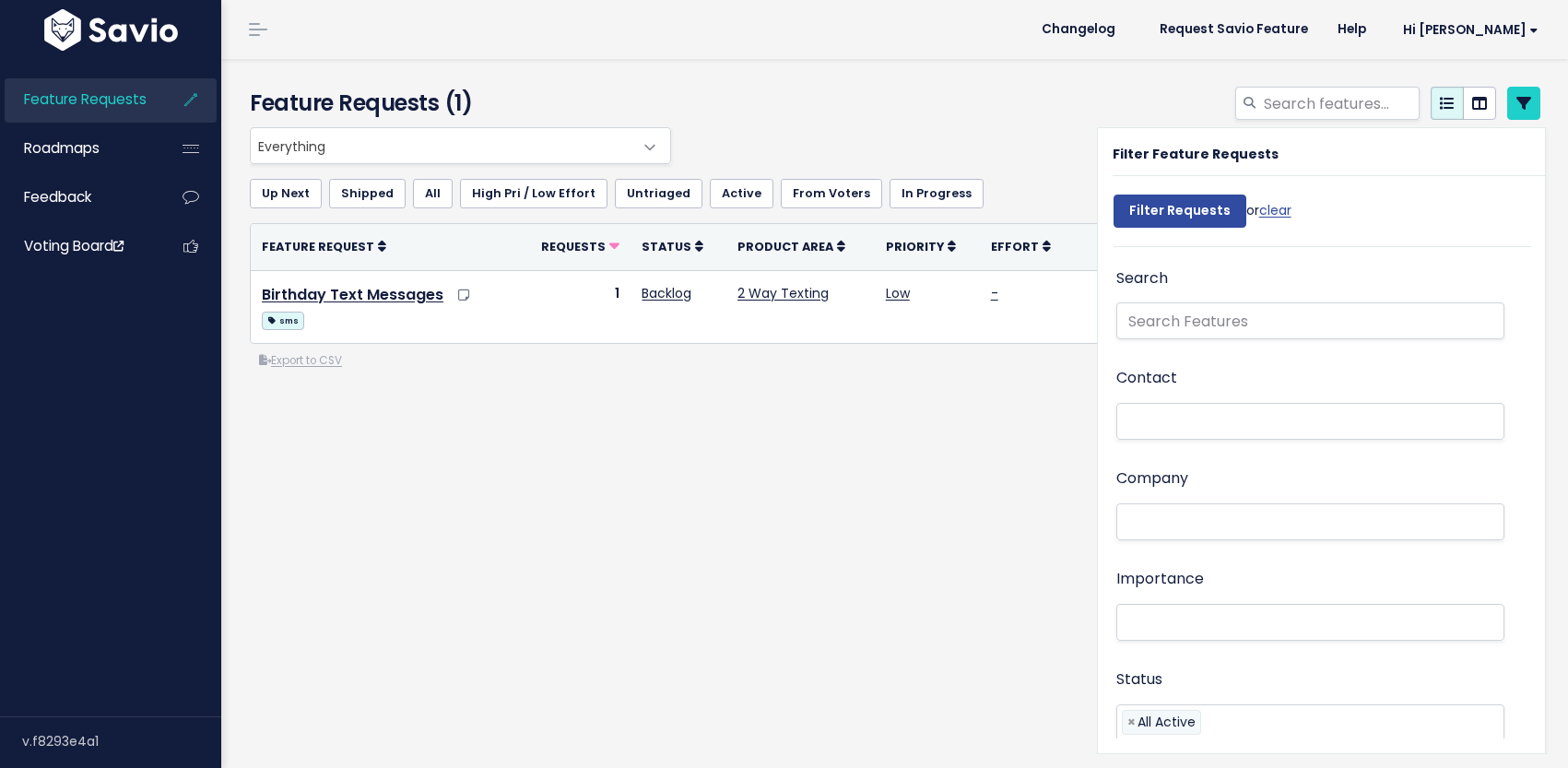
select select
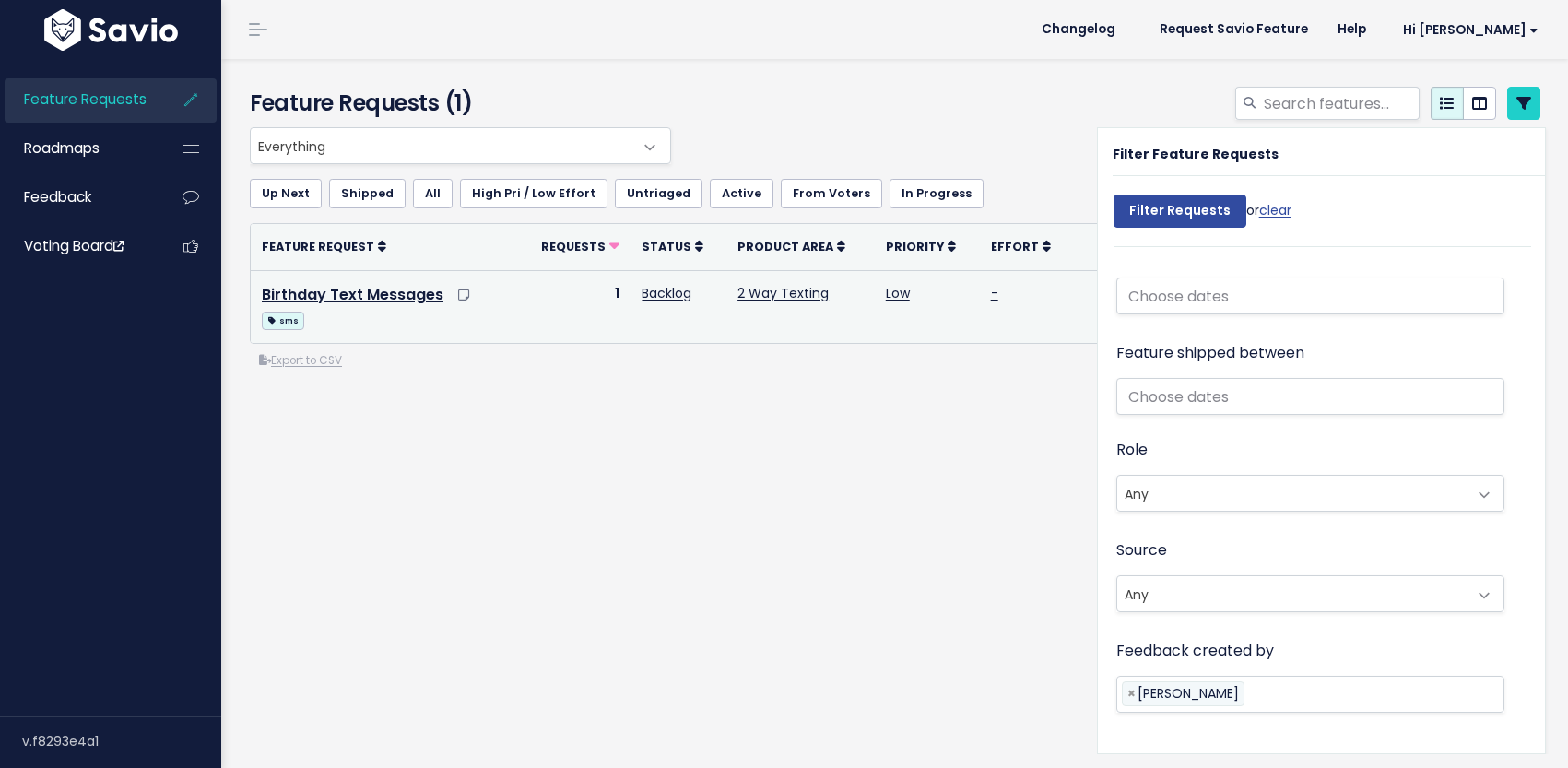
select select
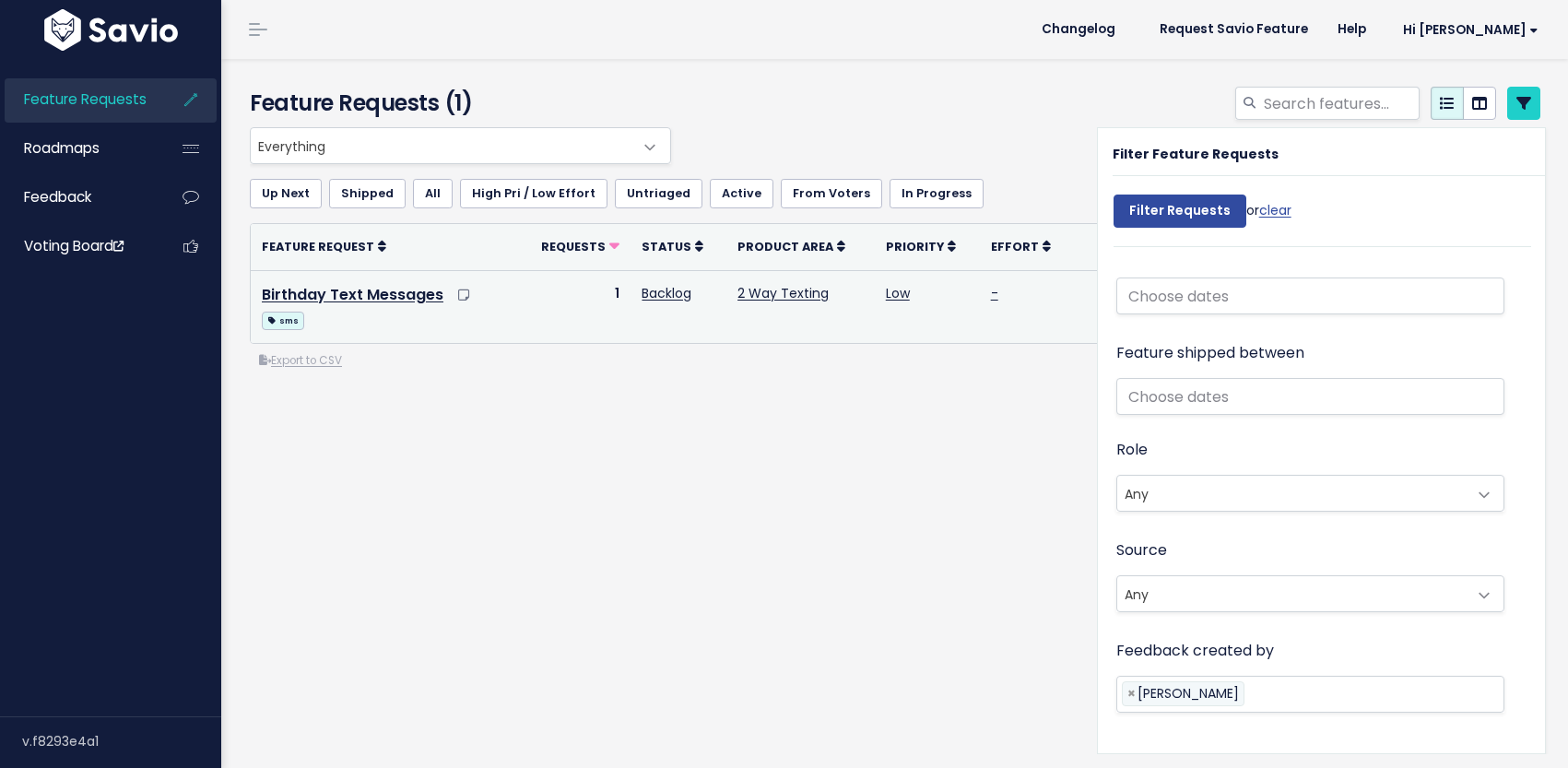
select select
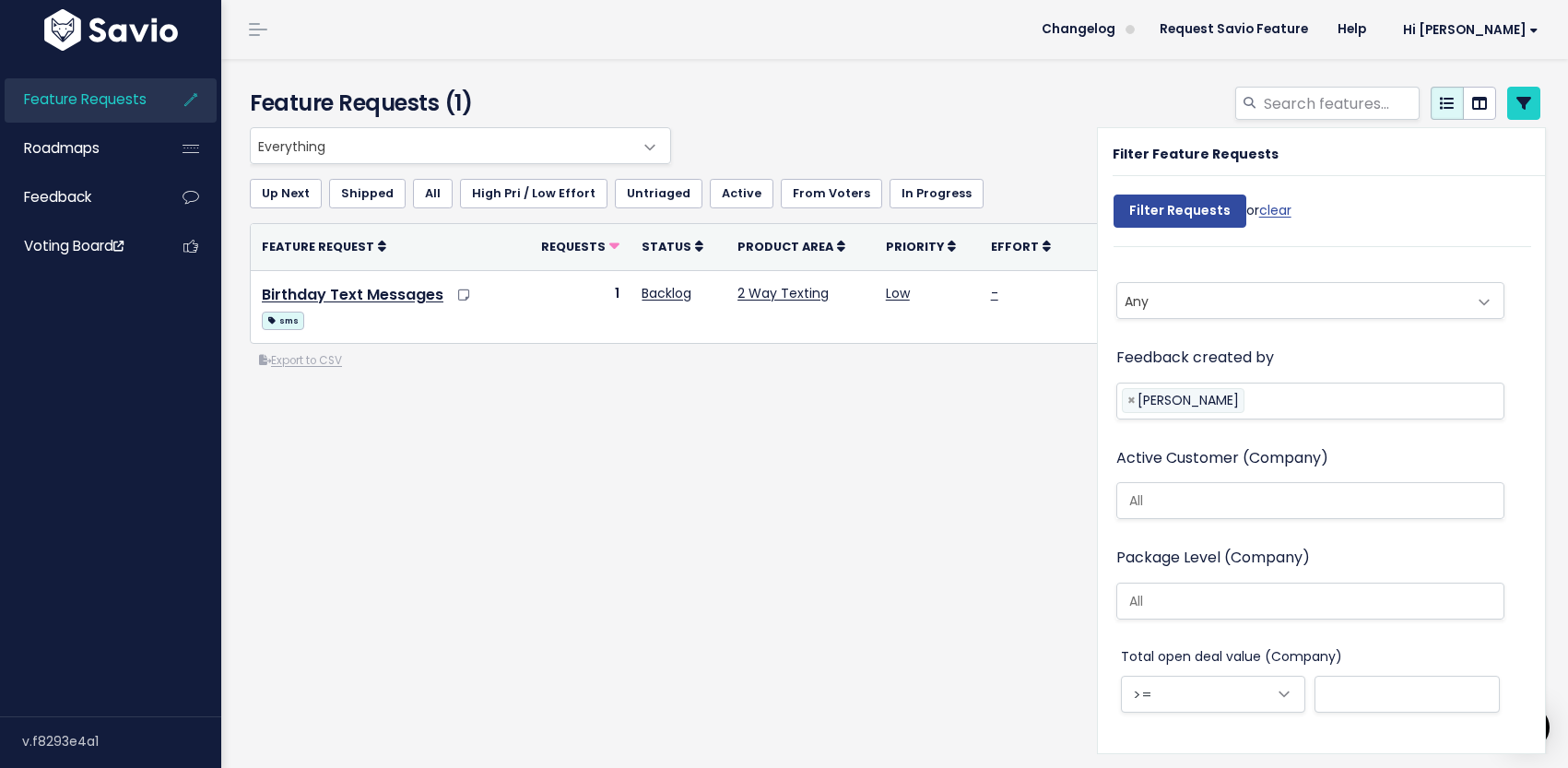
click at [798, 499] on div "Everything No Product Area 2 Way Texting Balance Payments Broadcast Messaging D…" at bounding box center [894, 322] width 1318 height 391
click at [1273, 33] on link "Request Savio Feature" at bounding box center [1233, 29] width 178 height 28
click at [76, 136] on link "Roadmaps" at bounding box center [79, 148] width 148 height 42
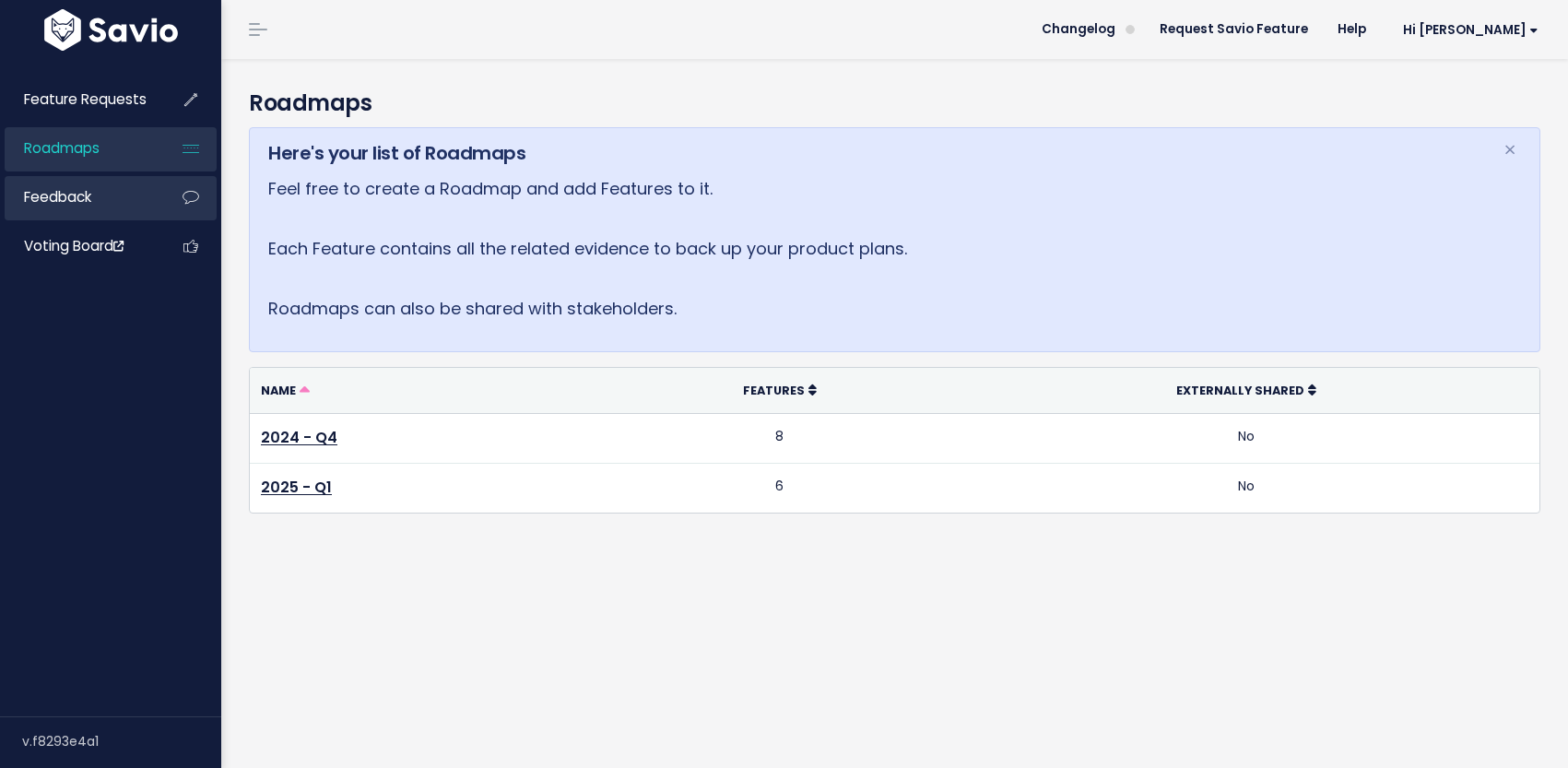
click at [76, 196] on span "Feedback" at bounding box center [58, 196] width 67 height 19
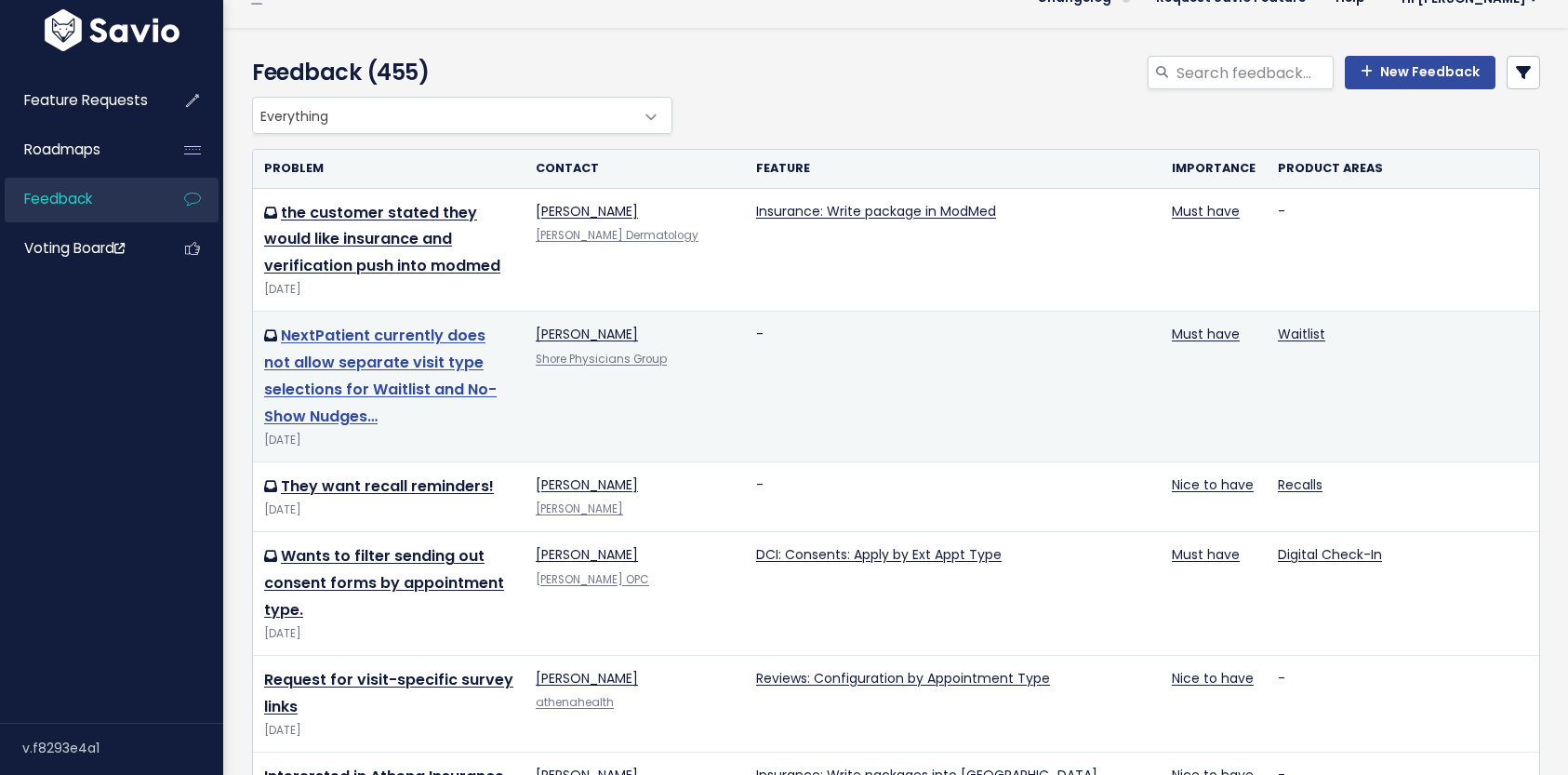
scroll to position [37, 0]
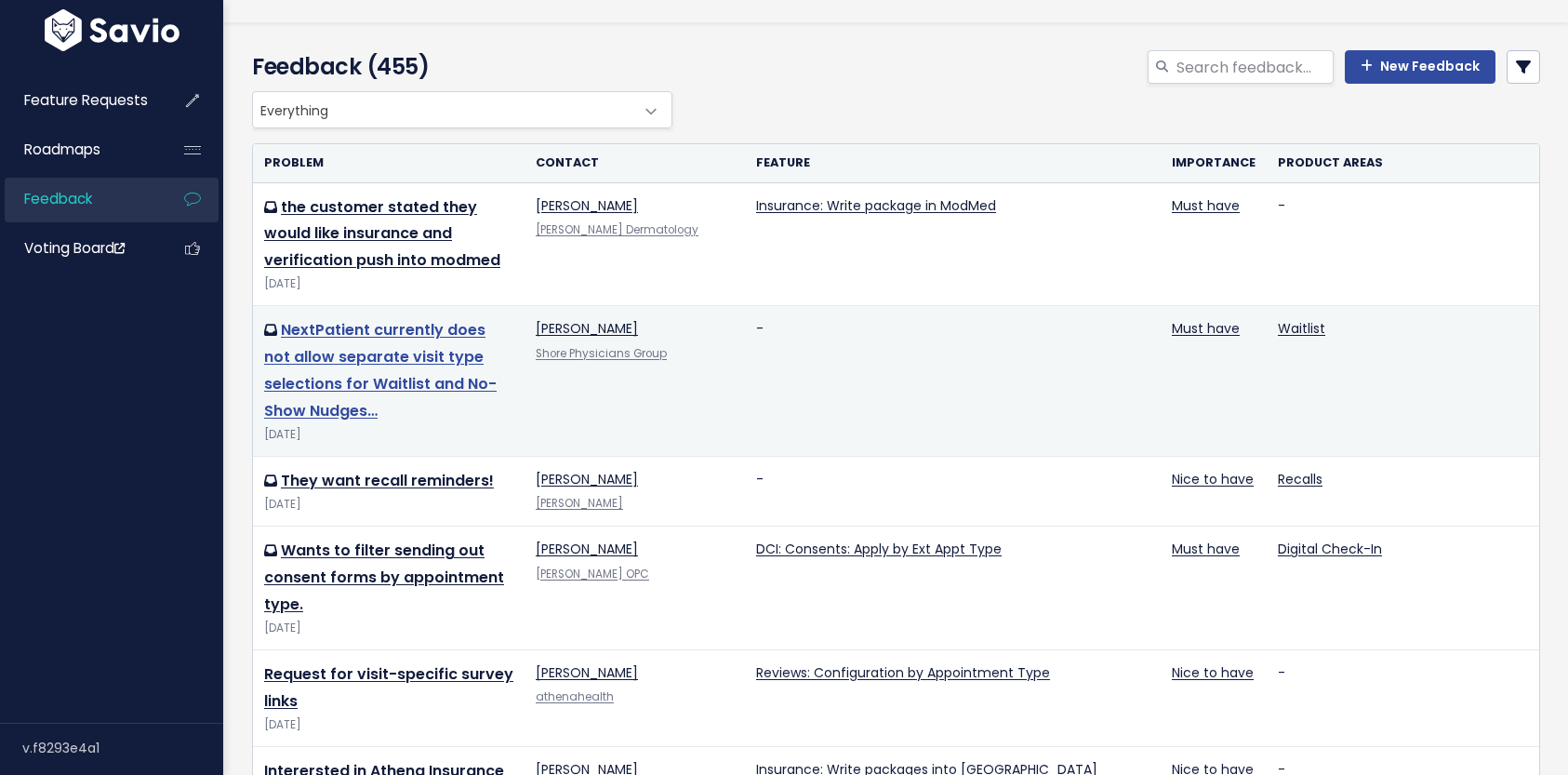
click at [340, 356] on link "NextPatient currently does not allow separate visit type selections for Waitlis…" at bounding box center [380, 369] width 232 height 101
